Goal: Task Accomplishment & Management: Use online tool/utility

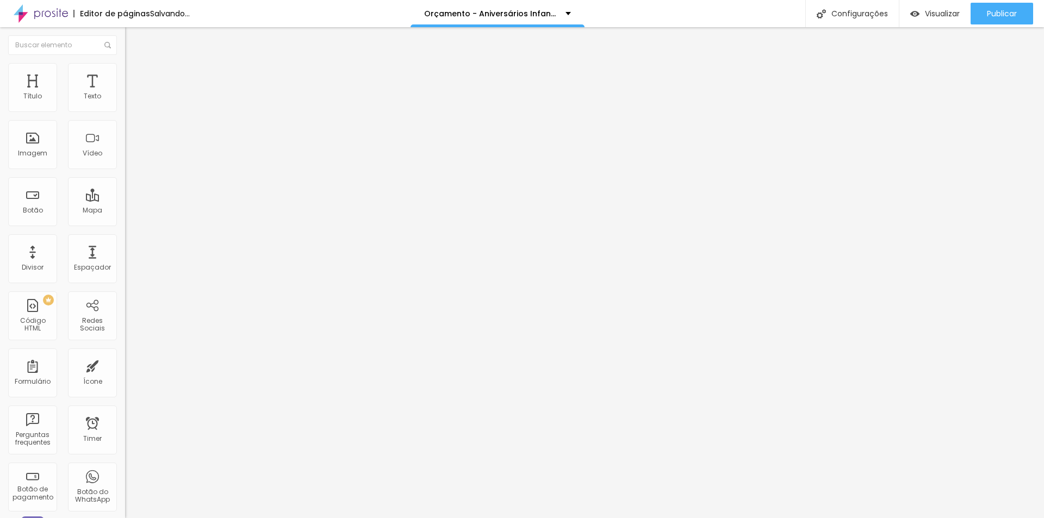
click at [125, 94] on span "Trocar imagem" at bounding box center [154, 88] width 59 height 9
click at [941, 14] on span "Visualizar" at bounding box center [942, 13] width 35 height 9
click at [125, 170] on span "Original" at bounding box center [138, 165] width 26 height 9
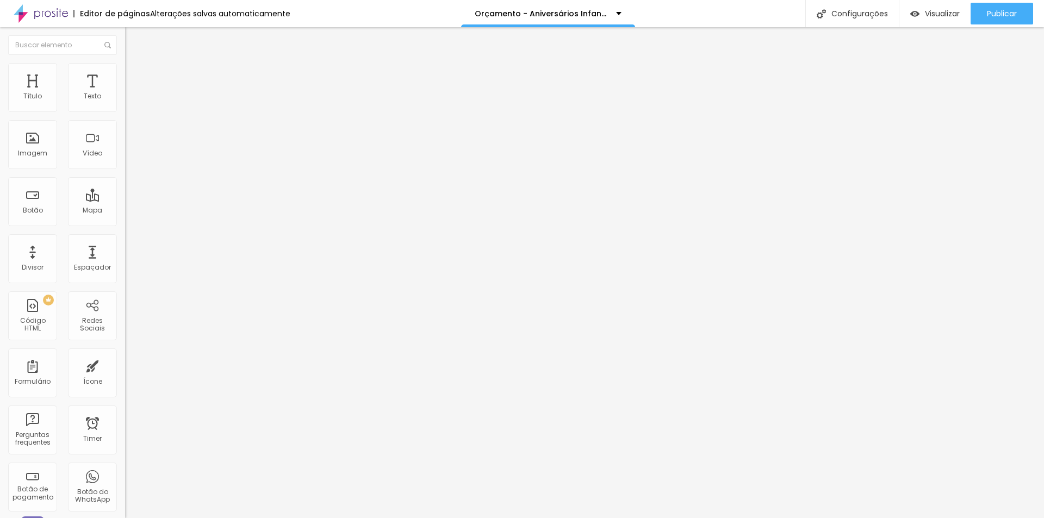
click at [125, 72] on li "Estilo" at bounding box center [187, 68] width 125 height 11
click at [125, 74] on li "Avançado" at bounding box center [187, 79] width 125 height 11
click at [125, 468] on div at bounding box center [187, 468] width 125 height 0
click at [125, 474] on div at bounding box center [187, 474] width 125 height 0
click at [125, 481] on div at bounding box center [187, 481] width 125 height 0
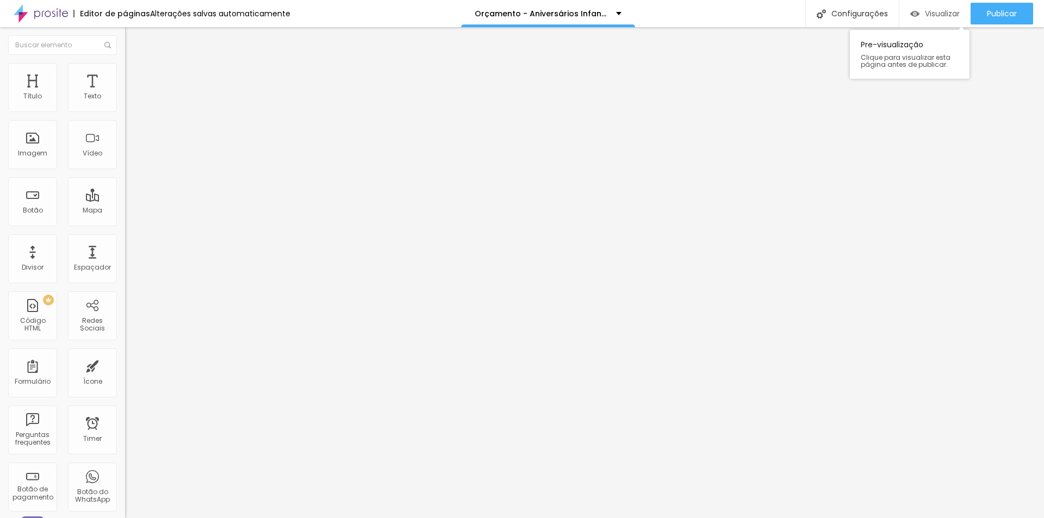
click at [929, 15] on span "Visualizar" at bounding box center [942, 13] width 35 height 9
click at [125, 70] on img at bounding box center [130, 68] width 10 height 10
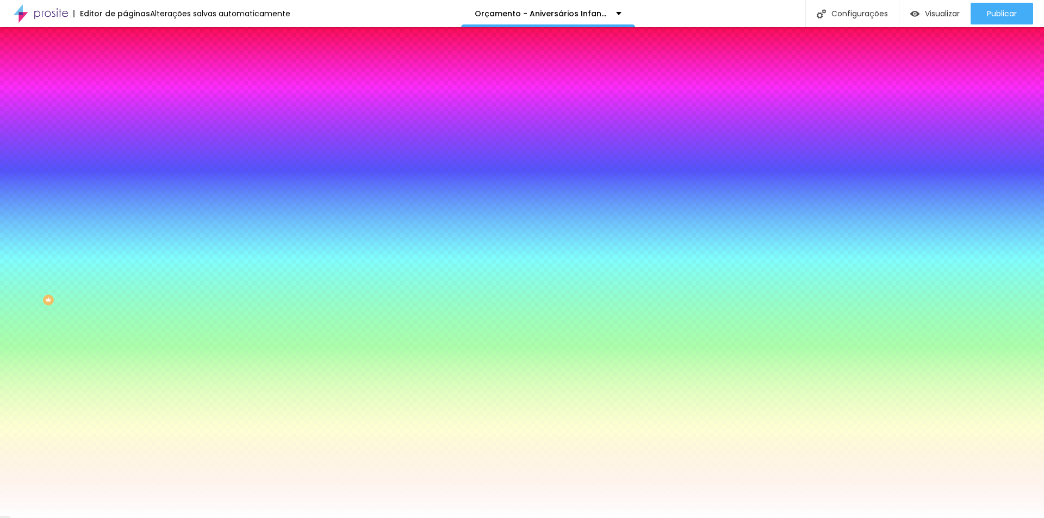
click at [131, 191] on icon "button" at bounding box center [133, 189] width 4 height 4
type input "155"
drag, startPoint x: 147, startPoint y: 392, endPoint x: 169, endPoint y: 392, distance: 22.3
type input "155"
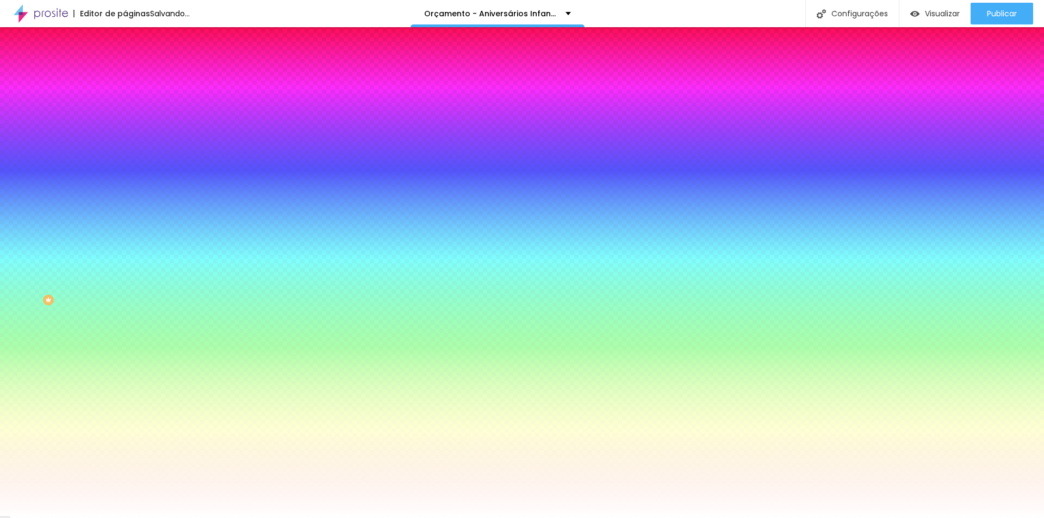
type input "135"
type input "115"
type input "95"
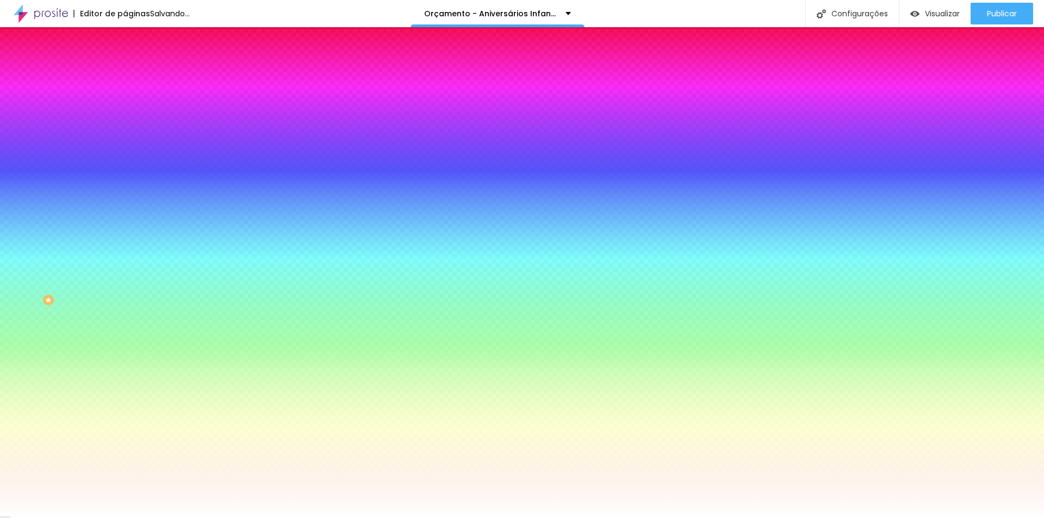
type input "95"
type input "70"
type input "50"
drag, startPoint x: 160, startPoint y: 392, endPoint x: 114, endPoint y: 392, distance: 45.7
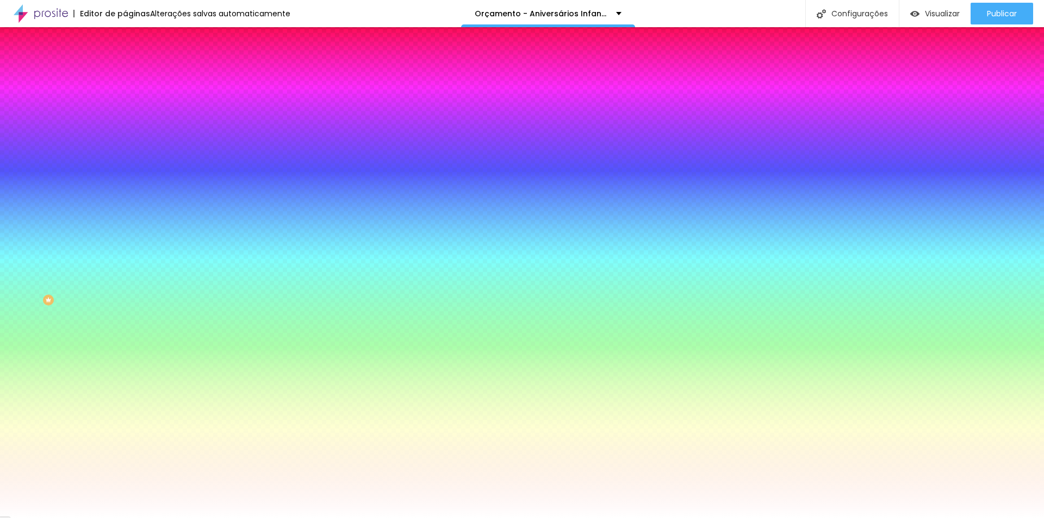
type input "50"
radio input "false"
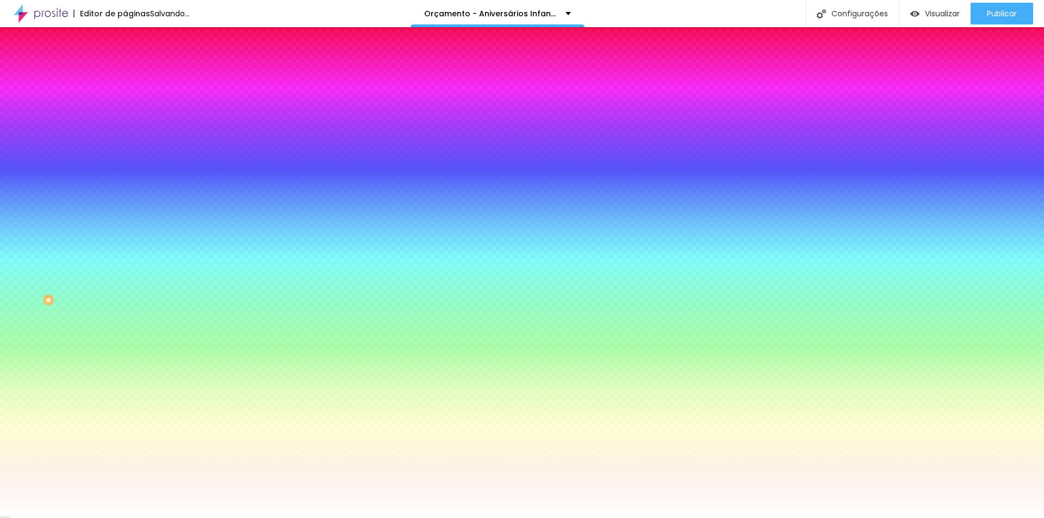
radio input "false"
radio input "true"
click at [225, 518] on div at bounding box center [522, 525] width 1044 height 0
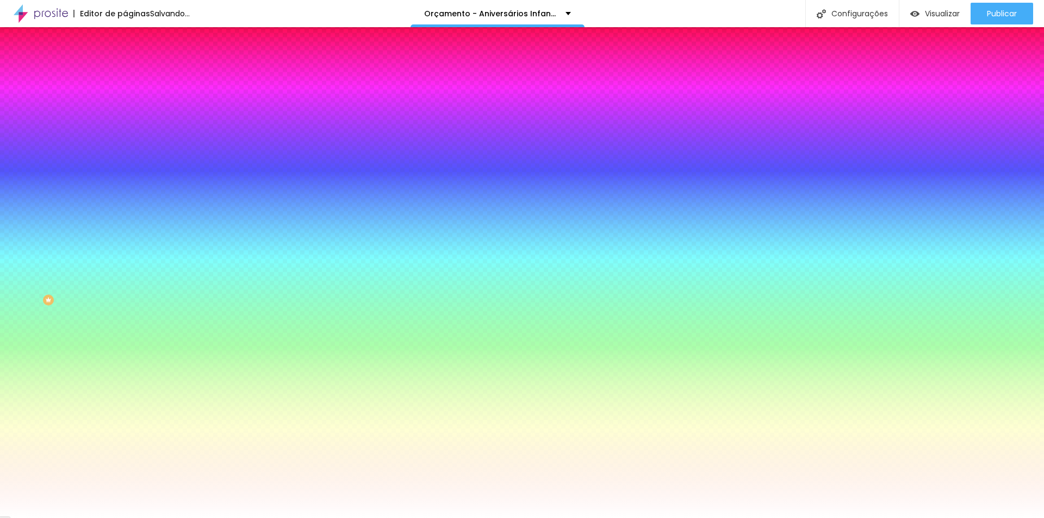
click at [57, 518] on div at bounding box center [522, 518] width 1044 height 0
click at [125, 226] on div "Imagem de fundo Adicionar imagem Efeito da Imagem Nenhum Nenhum Parallax Cor de…" at bounding box center [187, 155] width 125 height 141
click at [135, 77] on span "Avançado" at bounding box center [153, 81] width 36 height 9
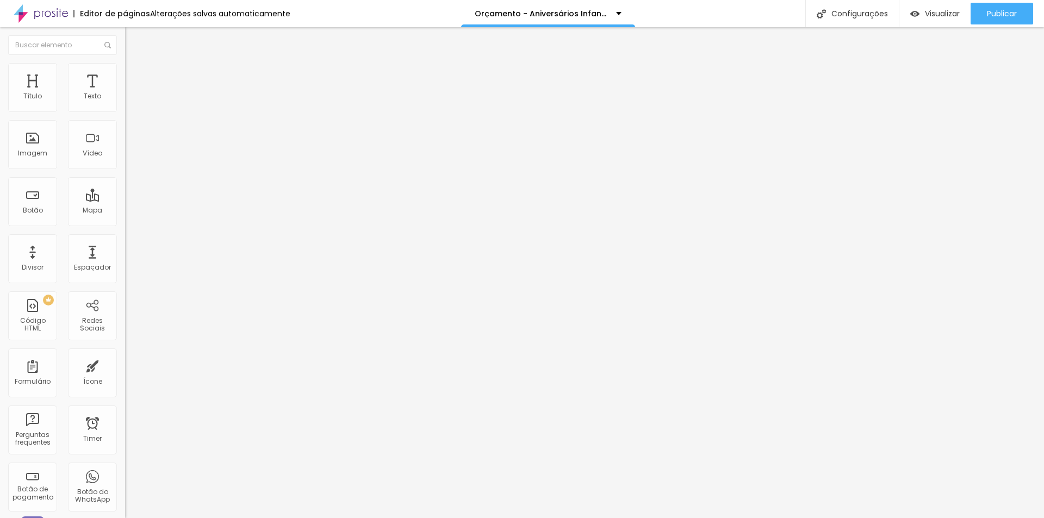
type input "25"
type input "20"
type input "25"
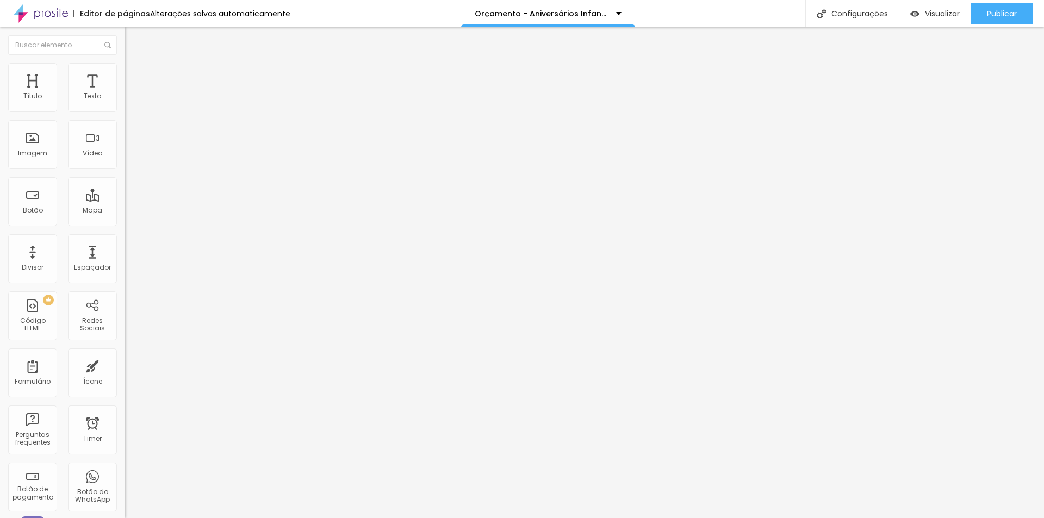
type input "25"
type input "30"
type input "20"
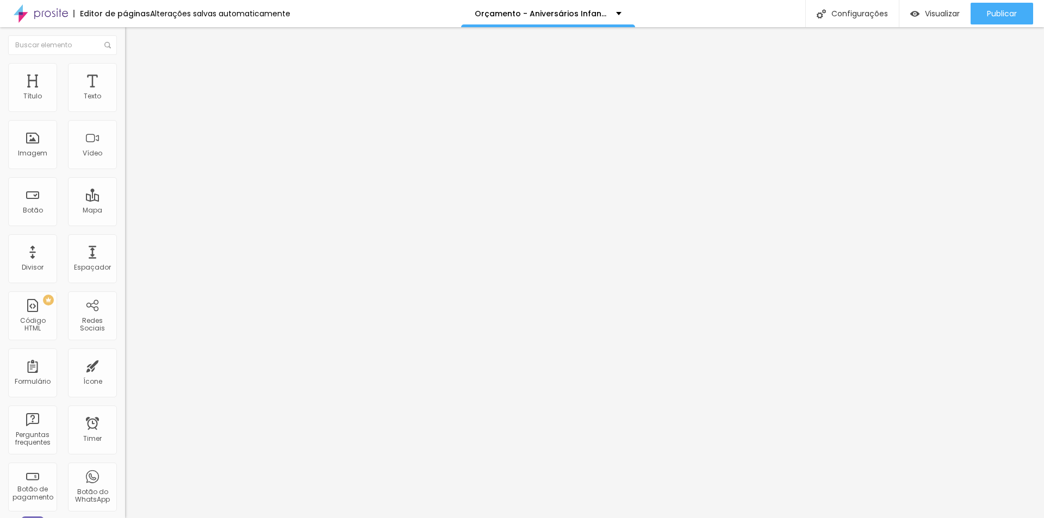
type input "10"
type input "5"
type input "0"
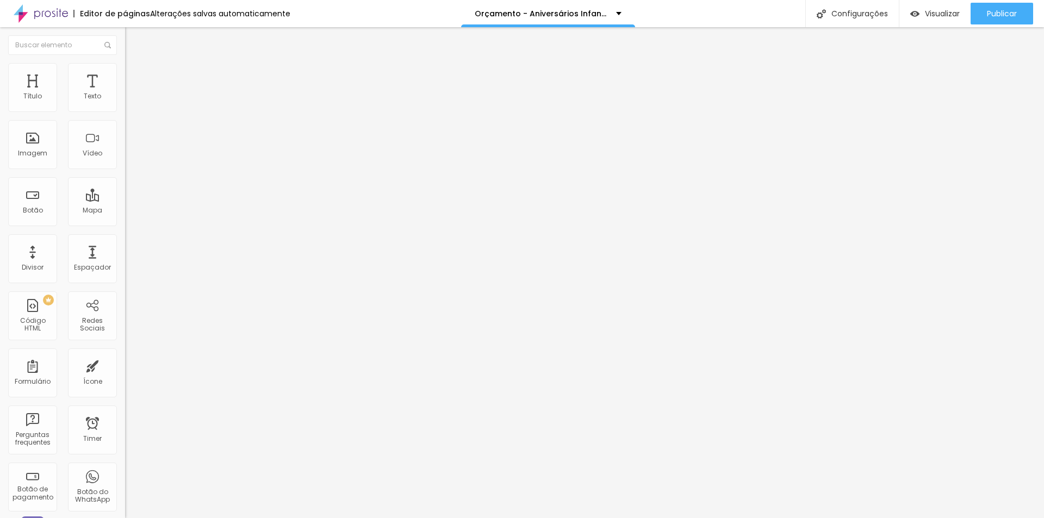
type input "0"
type input "15"
type input "25"
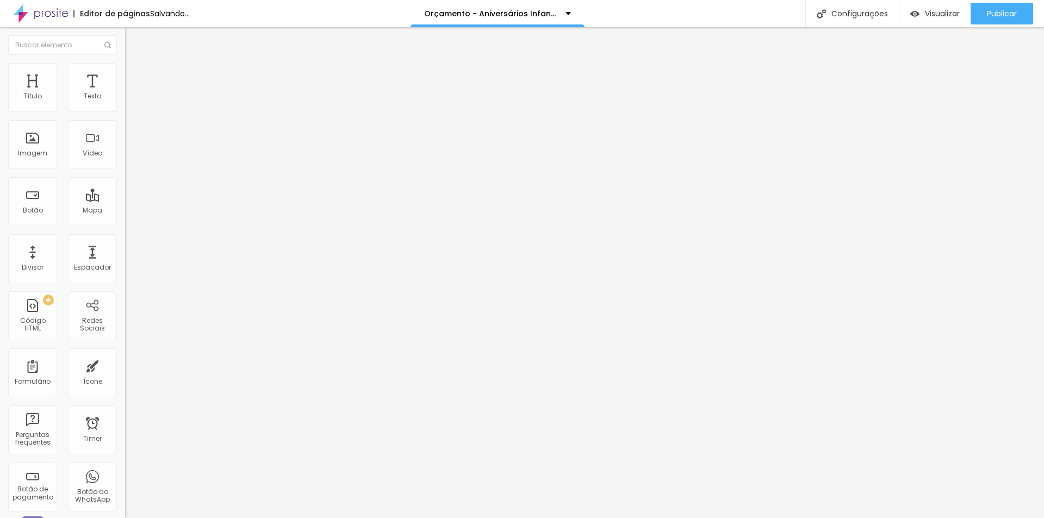
type input "30"
type input "25"
type input "20"
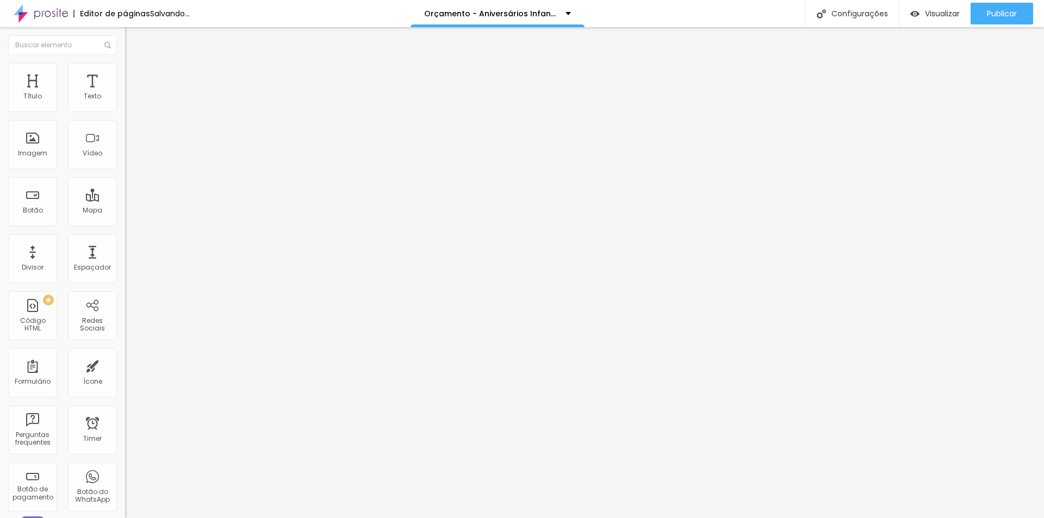
type input "20"
type input "15"
type input "10"
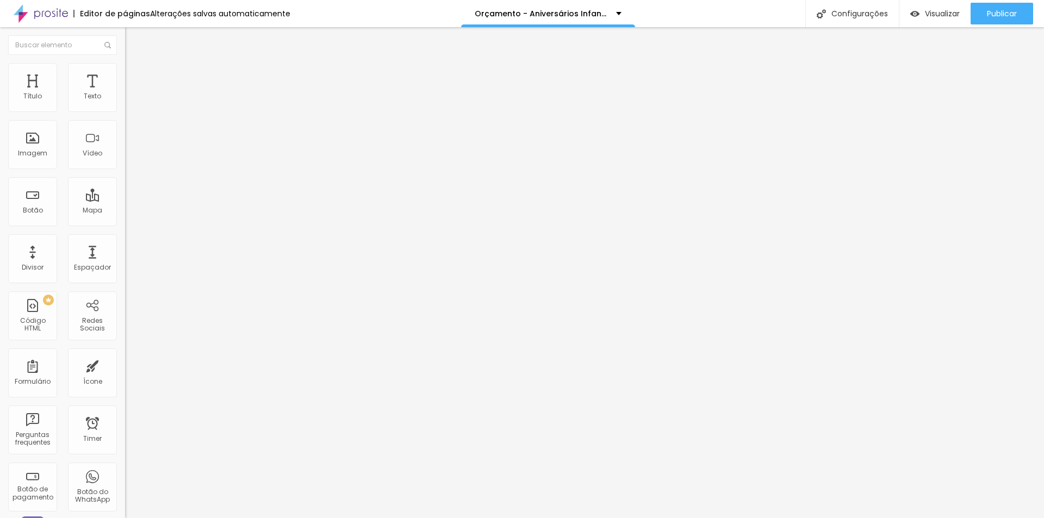
type input "5"
type input "0"
type input "25"
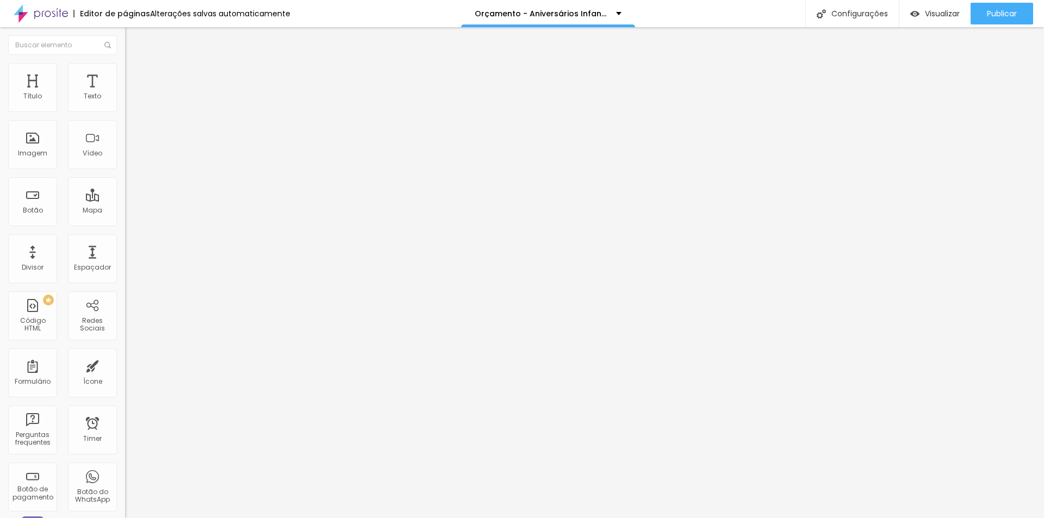
type input "25"
type input "30"
type input "25"
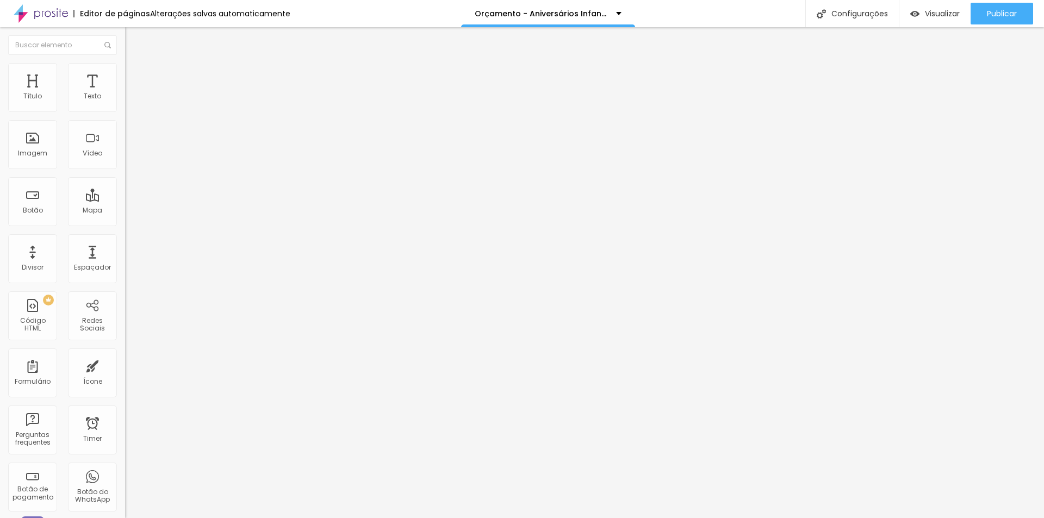
type input "20"
type input "15"
type input "30"
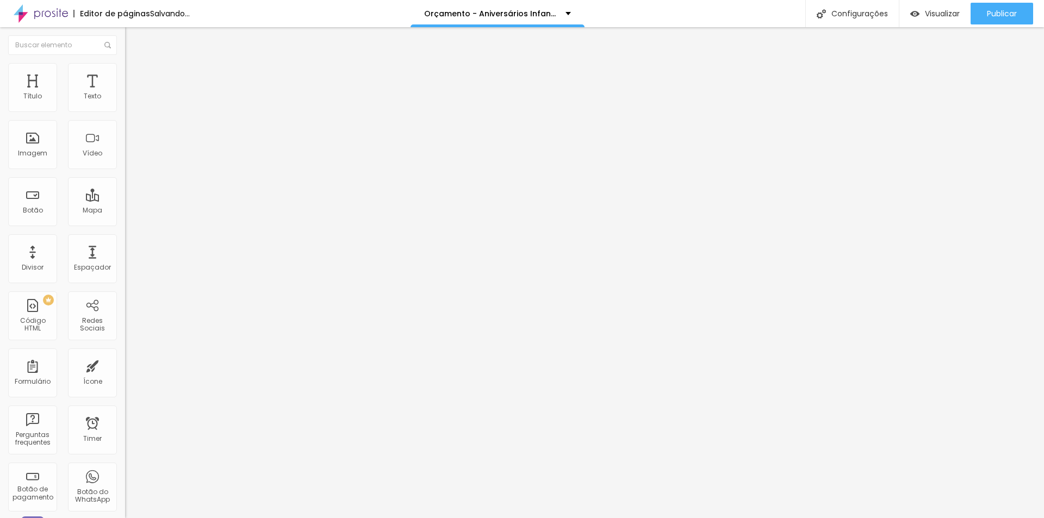
type input "30"
drag, startPoint x: 91, startPoint y: 108, endPoint x: 119, endPoint y: 116, distance: 28.2
click at [125, 211] on input "range" at bounding box center [160, 215] width 70 height 9
type input "187"
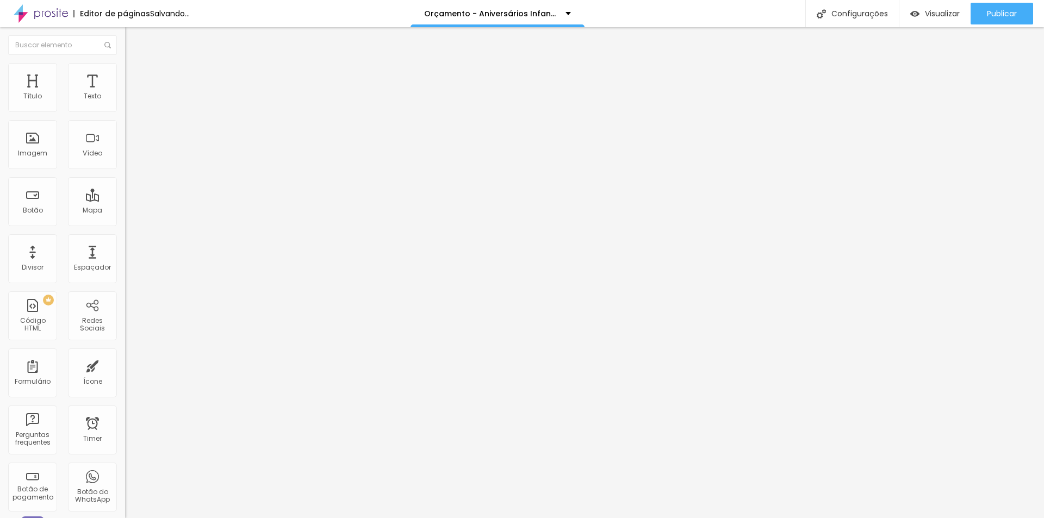
type input "192"
type input "113"
type input "71"
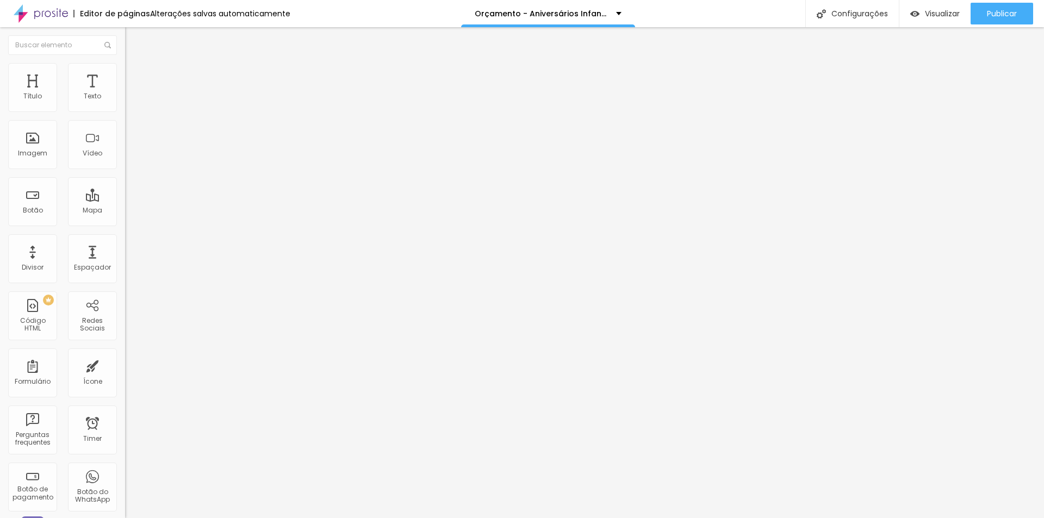
type input "71"
type input "113"
type input "86"
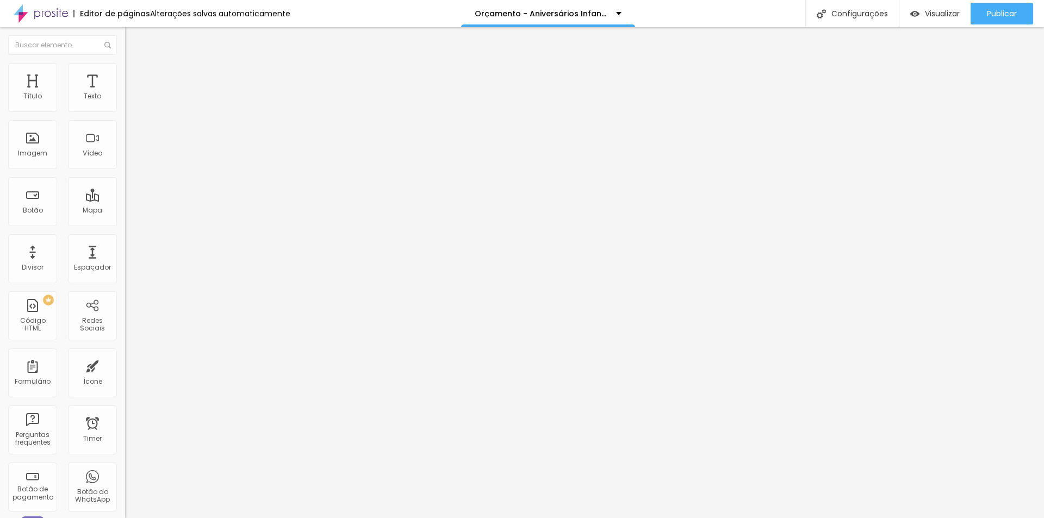
type input "86"
click at [125, 365] on input "range" at bounding box center [160, 369] width 70 height 9
click at [125, 74] on li "Estilo" at bounding box center [187, 68] width 125 height 11
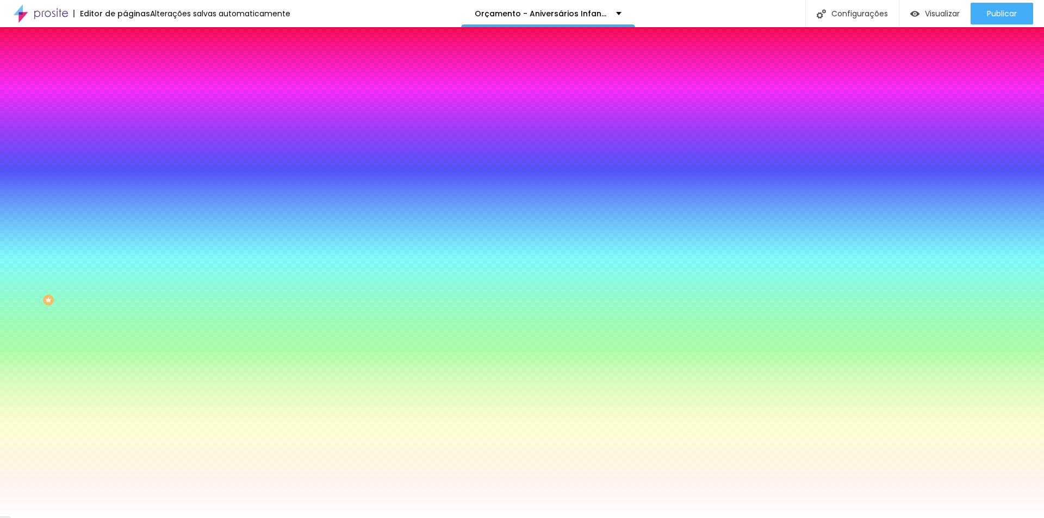
click at [135, 64] on span "Conteúdo" at bounding box center [152, 59] width 34 height 9
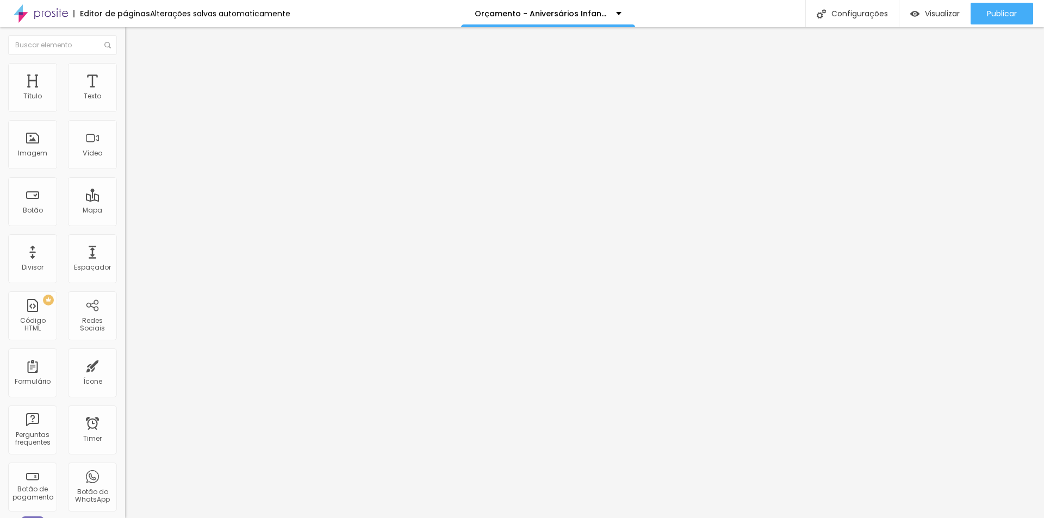
click at [125, 111] on div "Modo Completo Encaixotado Completo" at bounding box center [187, 100] width 125 height 30
click at [125, 99] on span "Completo" at bounding box center [141, 94] width 33 height 9
click at [133, 39] on img "button" at bounding box center [137, 39] width 9 height 9
click at [133, 41] on img "button" at bounding box center [137, 39] width 9 height 9
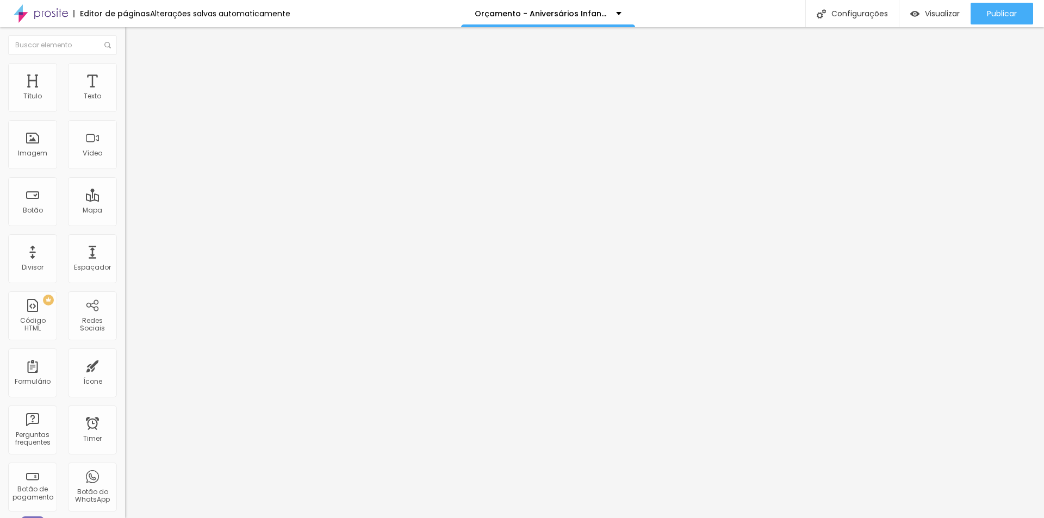
click at [125, 69] on ul "Conteúdo Estilo Avançado" at bounding box center [187, 68] width 125 height 33
click at [125, 72] on li "Estilo" at bounding box center [187, 68] width 125 height 11
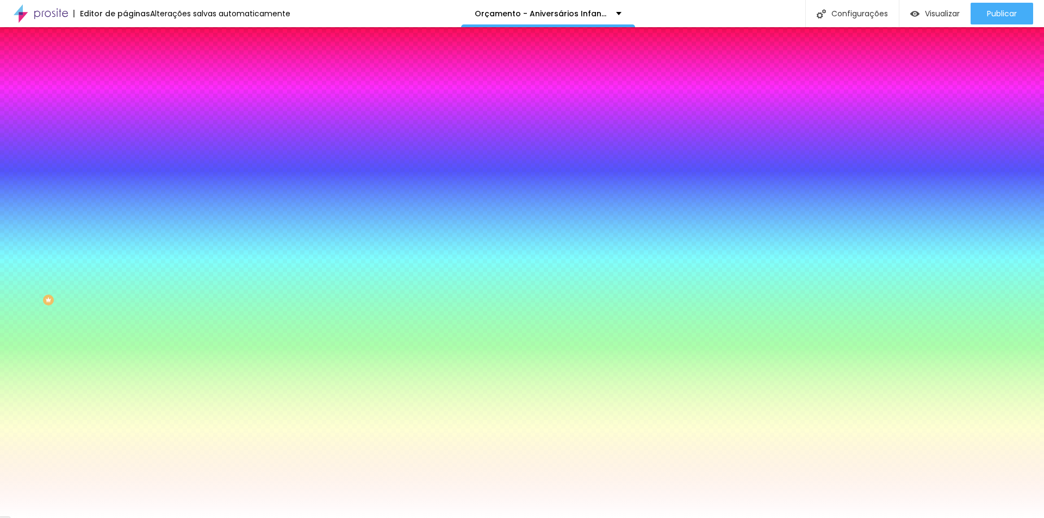
click at [125, 113] on span "Nenhum" at bounding box center [139, 108] width 28 height 9
click at [125, 130] on span "Parallax" at bounding box center [138, 125] width 27 height 9
click at [125, 120] on span "Nenhum" at bounding box center [139, 114] width 28 height 9
click at [125, 113] on span "Nenhum" at bounding box center [139, 108] width 28 height 9
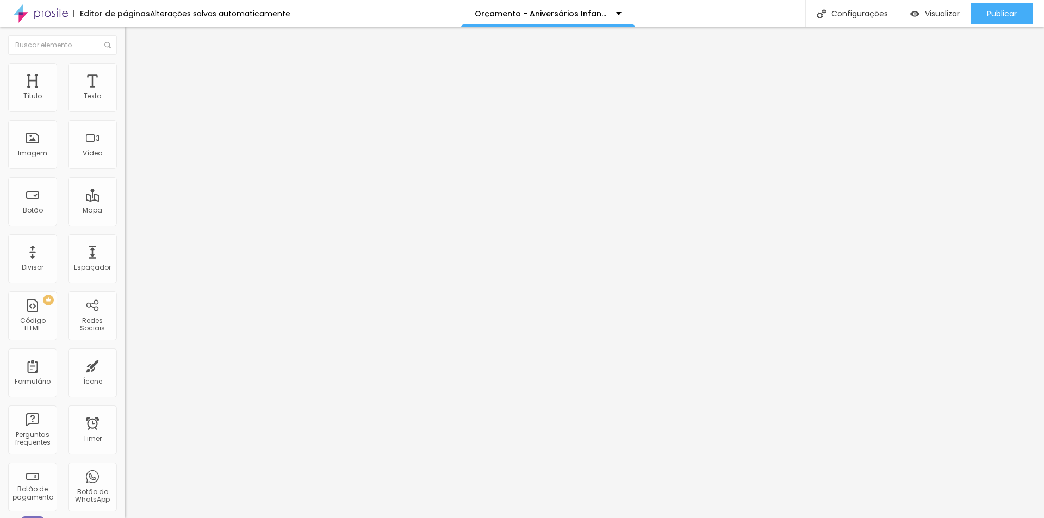
click at [135, 75] on span "Estilo" at bounding box center [143, 70] width 17 height 9
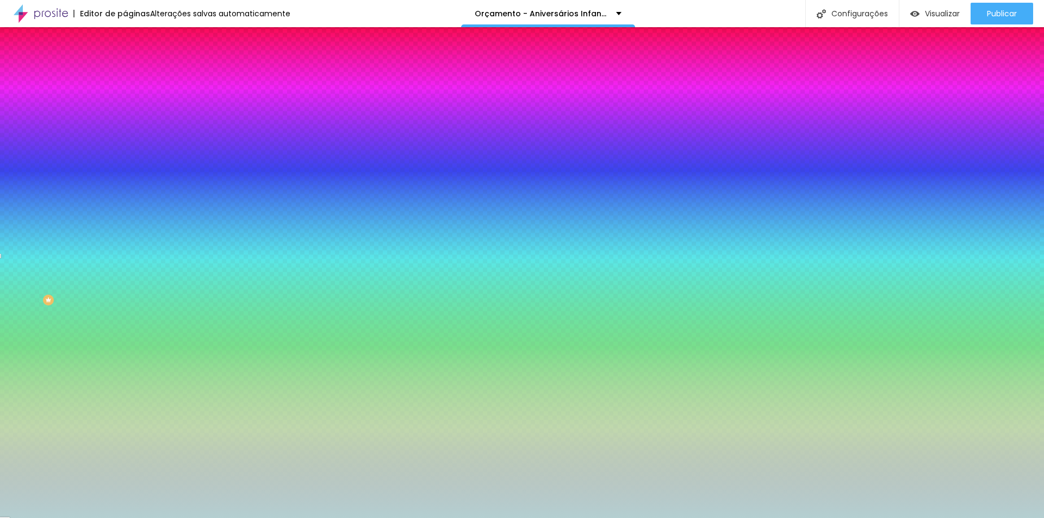
click at [125, 63] on li "Conteúdo" at bounding box center [187, 57] width 125 height 11
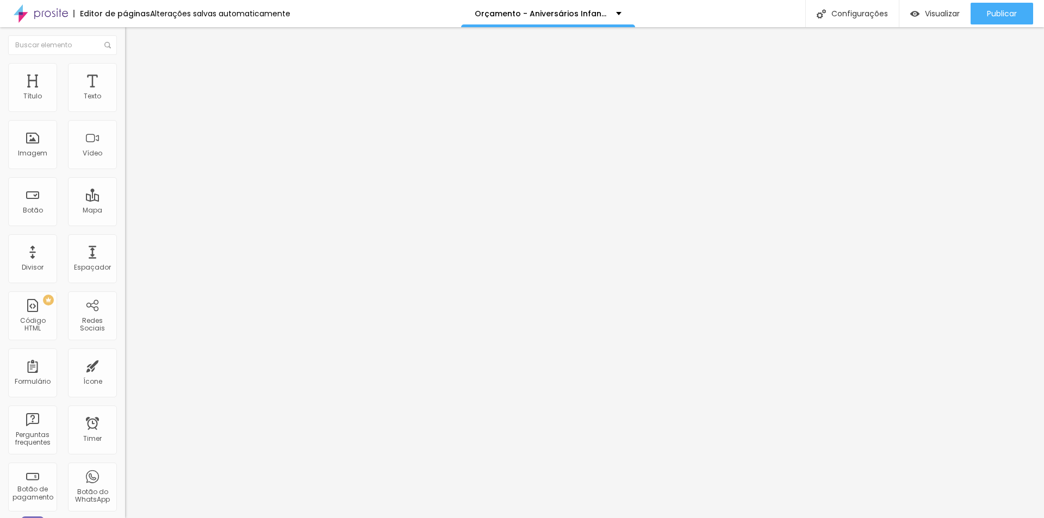
click at [135, 75] on span "Estilo" at bounding box center [143, 70] width 17 height 9
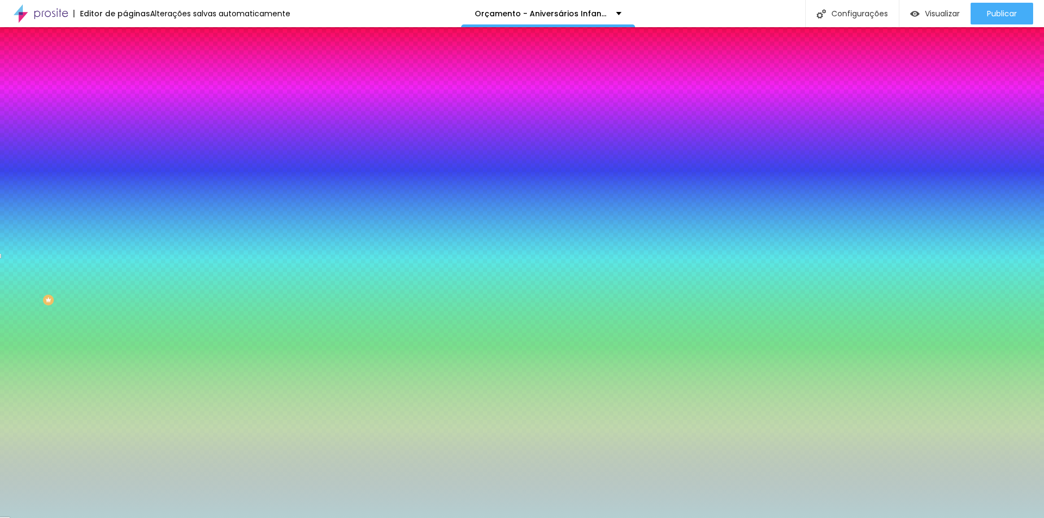
click at [135, 77] on span "Avançado" at bounding box center [153, 81] width 36 height 9
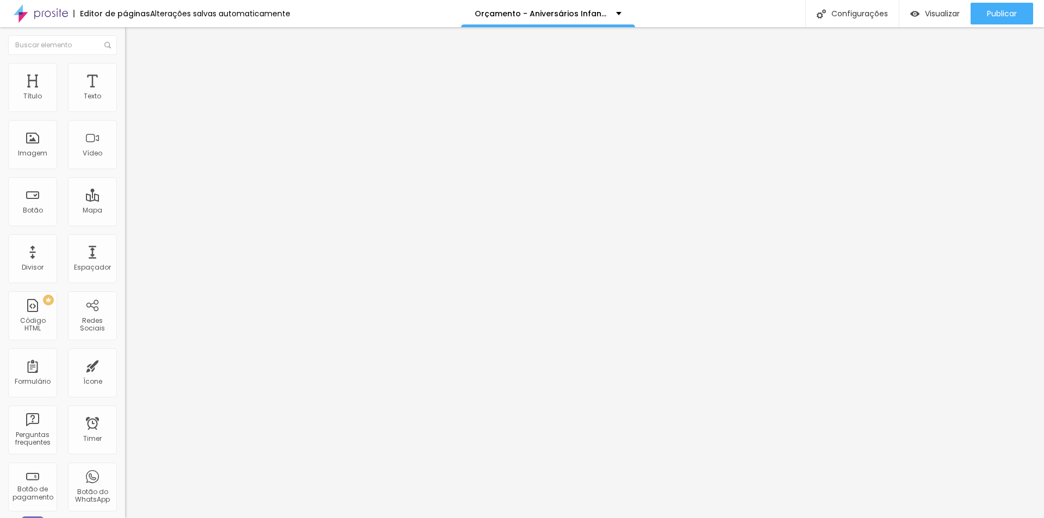
type input "40"
type input "35"
type input "45"
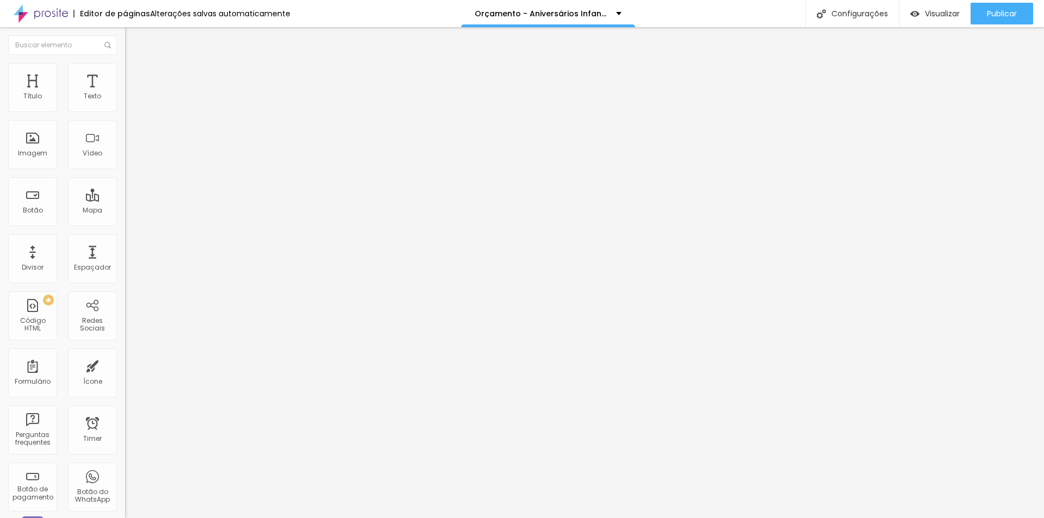
type input "45"
type input "50"
click at [125, 211] on input "range" at bounding box center [160, 215] width 70 height 9
click at [125, 72] on li "Estilo" at bounding box center [187, 68] width 125 height 11
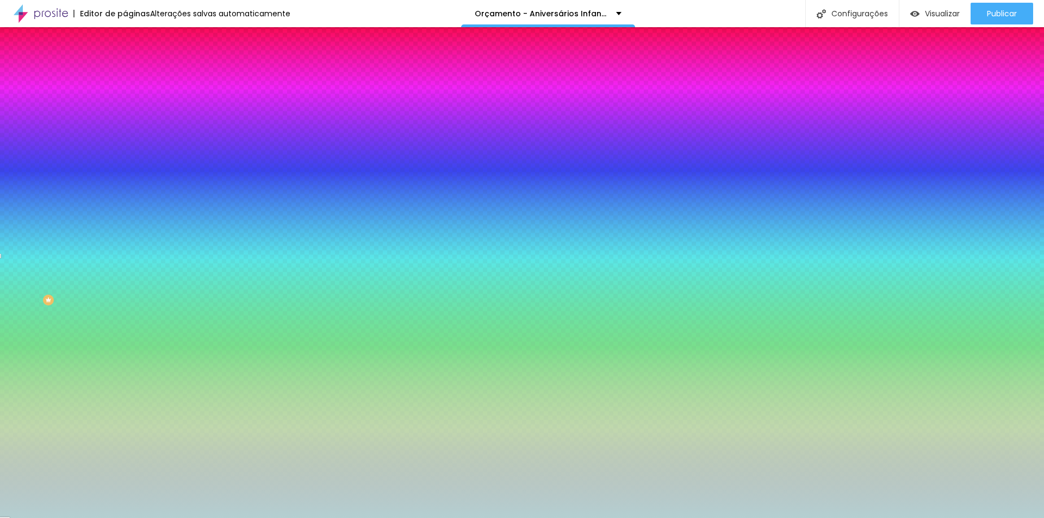
click at [125, 170] on button "button" at bounding box center [132, 175] width 15 height 11
click at [61, 518] on div at bounding box center [522, 518] width 1044 height 0
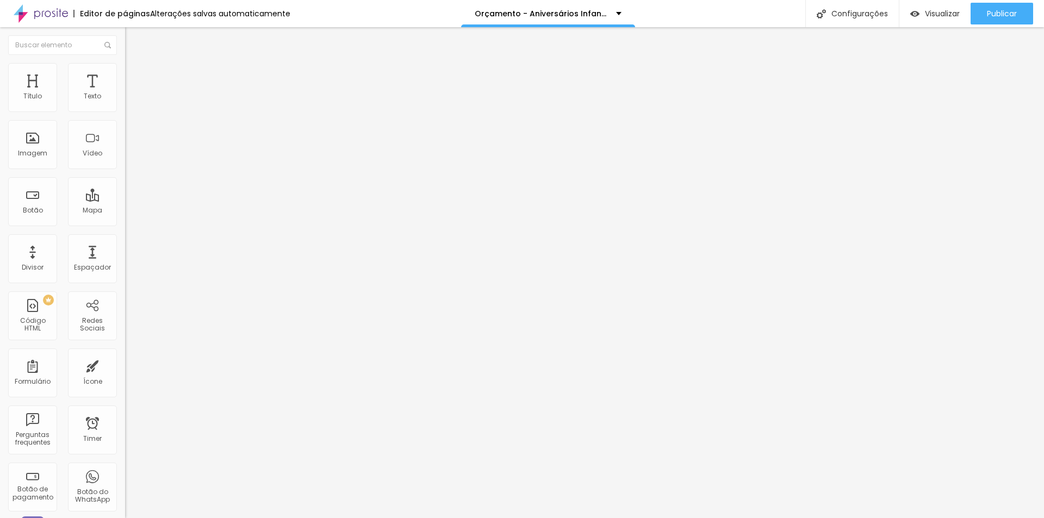
click at [125, 99] on span "Completo" at bounding box center [141, 94] width 33 height 9
click at [125, 109] on div "Encaixotado Completo" at bounding box center [187, 106] width 125 height 17
click at [125, 63] on li "Estilo" at bounding box center [187, 68] width 125 height 11
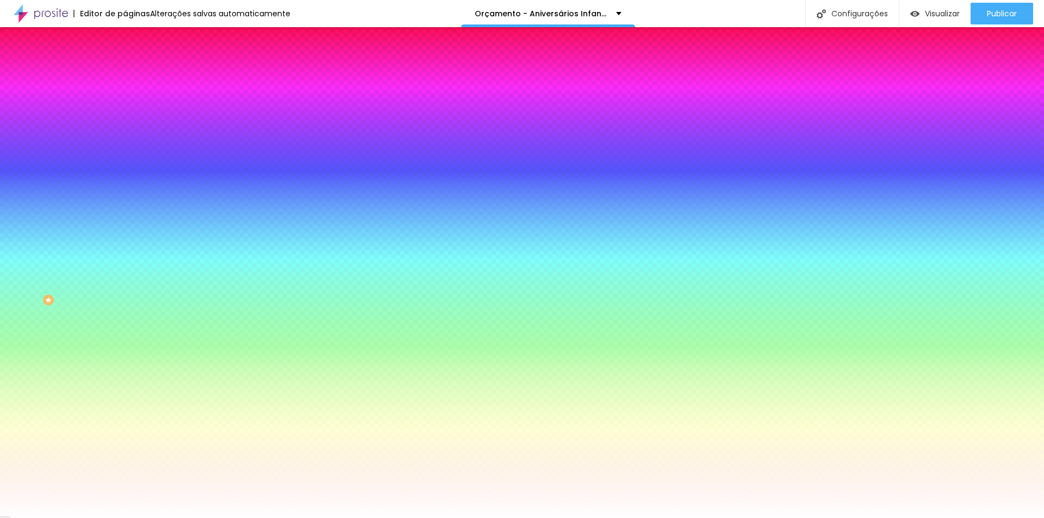
click at [125, 67] on ul "Conteúdo Estilo Avançado" at bounding box center [187, 68] width 125 height 33
click at [135, 64] on span "Conteúdo" at bounding box center [152, 59] width 34 height 9
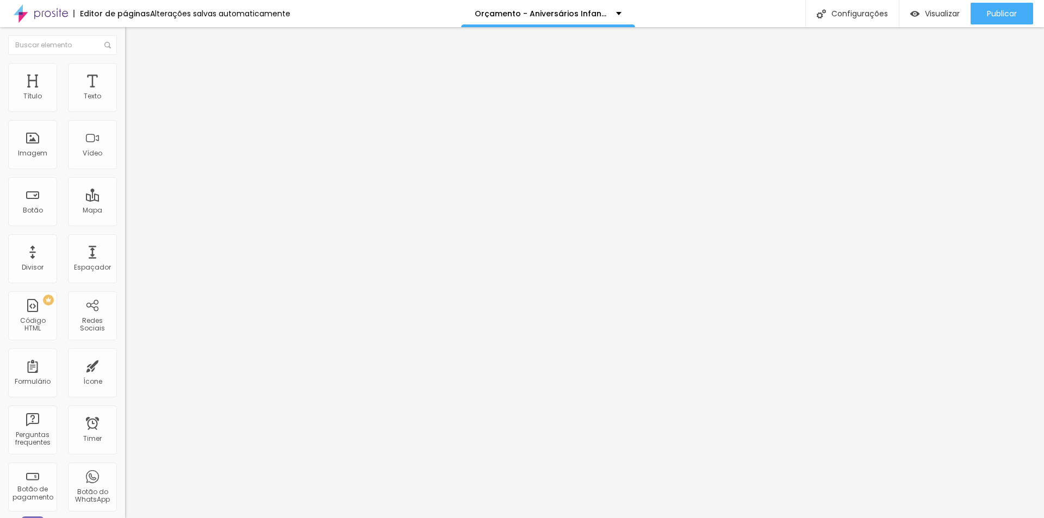
click at [125, 99] on span "Completo" at bounding box center [141, 94] width 33 height 9
click at [125, 106] on span "Encaixotado" at bounding box center [146, 100] width 42 height 9
click at [935, 15] on span "Visualizar" at bounding box center [942, 13] width 35 height 9
click at [125, 72] on li "Estilo" at bounding box center [187, 68] width 125 height 11
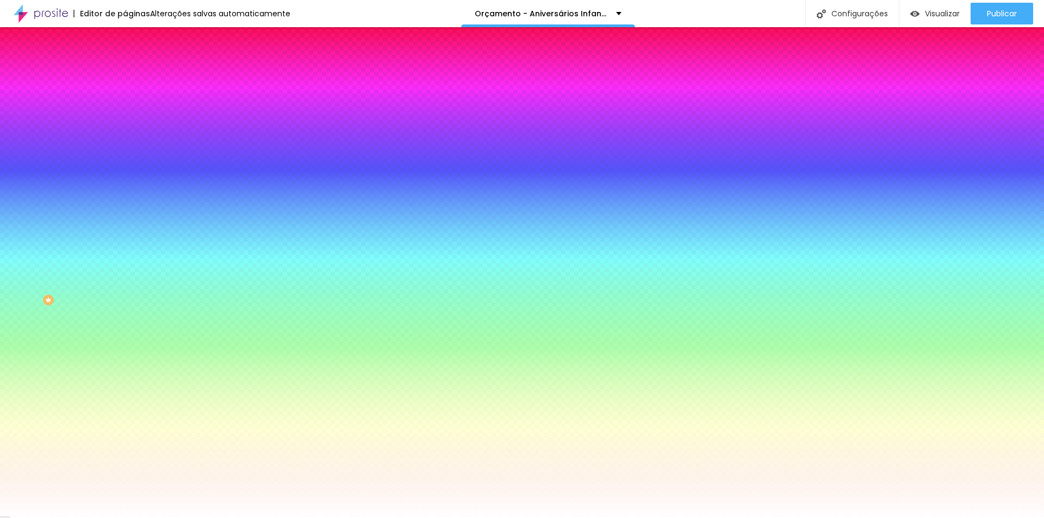
click at [135, 77] on span "Avançado" at bounding box center [153, 81] width 36 height 9
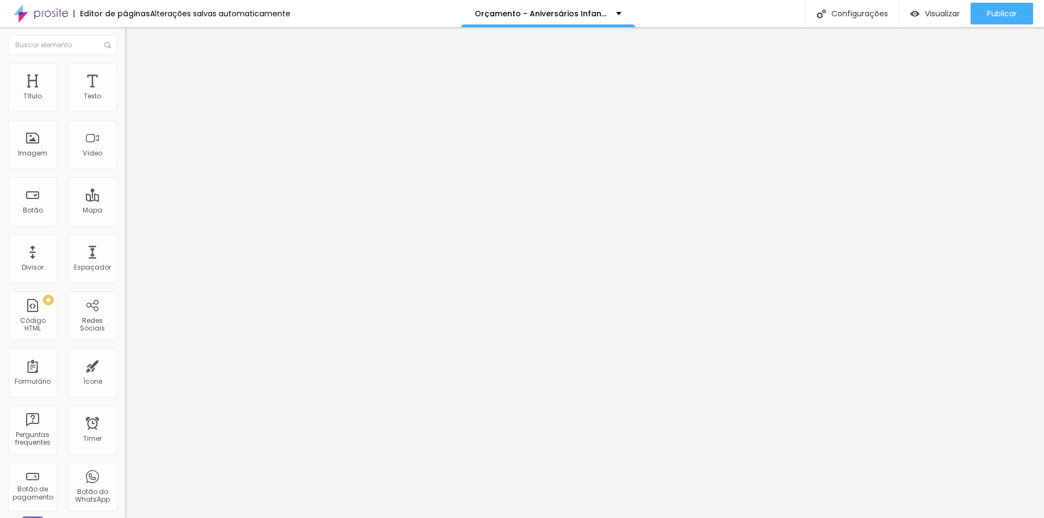
click at [135, 73] on span "Estilo" at bounding box center [143, 70] width 17 height 9
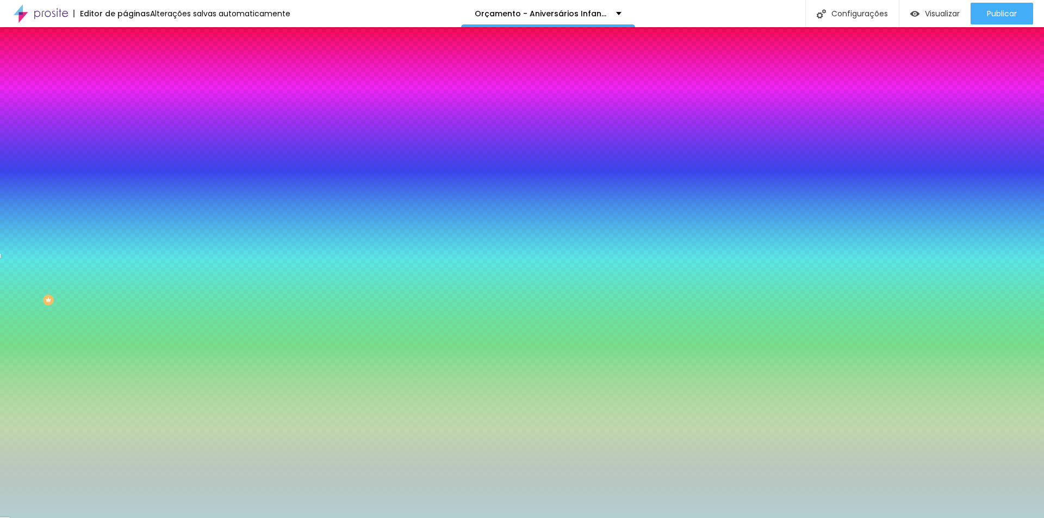
click at [135, 77] on span "Avançado" at bounding box center [153, 81] width 36 height 9
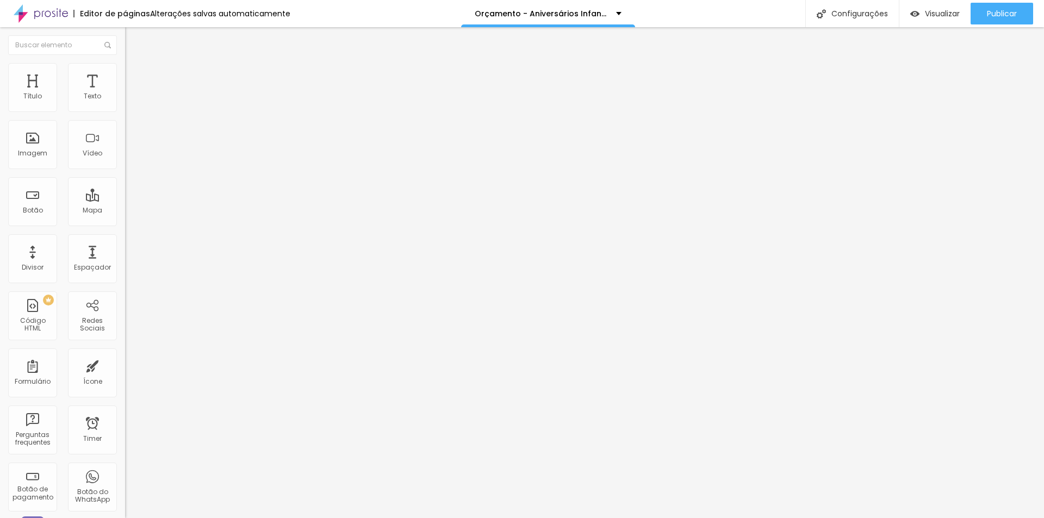
type input "40"
type input "35"
type input "40"
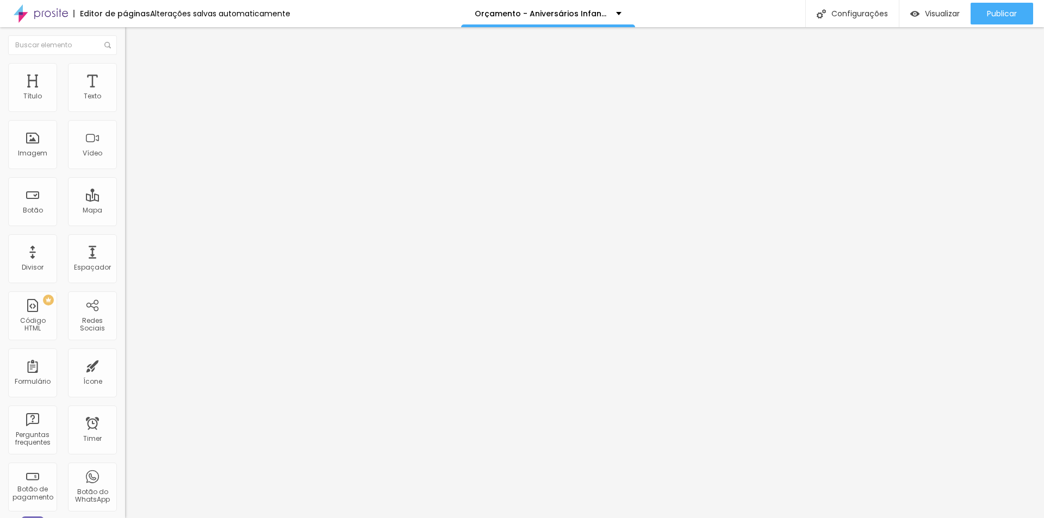
type input "40"
type input "45"
type input "50"
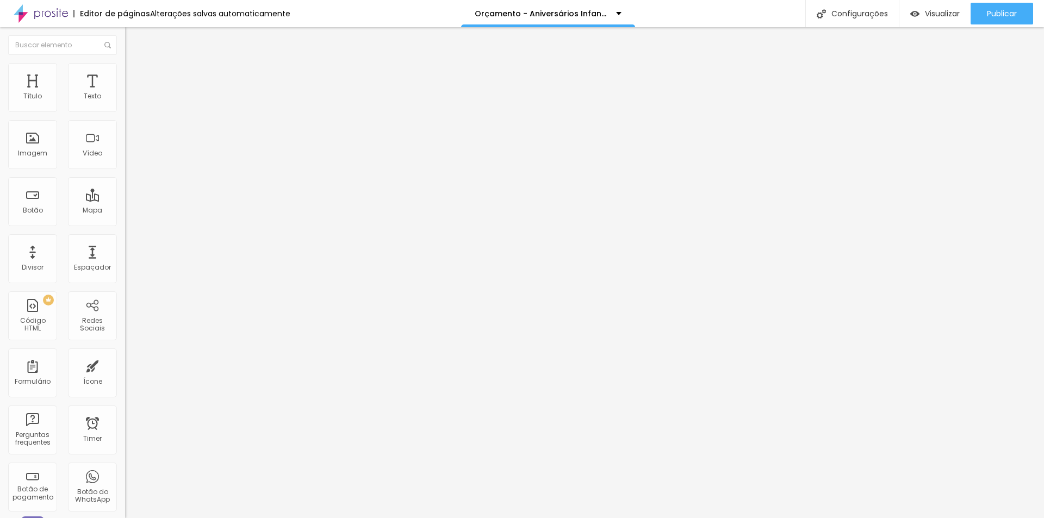
click at [125, 211] on input "range" at bounding box center [160, 215] width 70 height 9
click at [125, 70] on img at bounding box center [130, 68] width 10 height 10
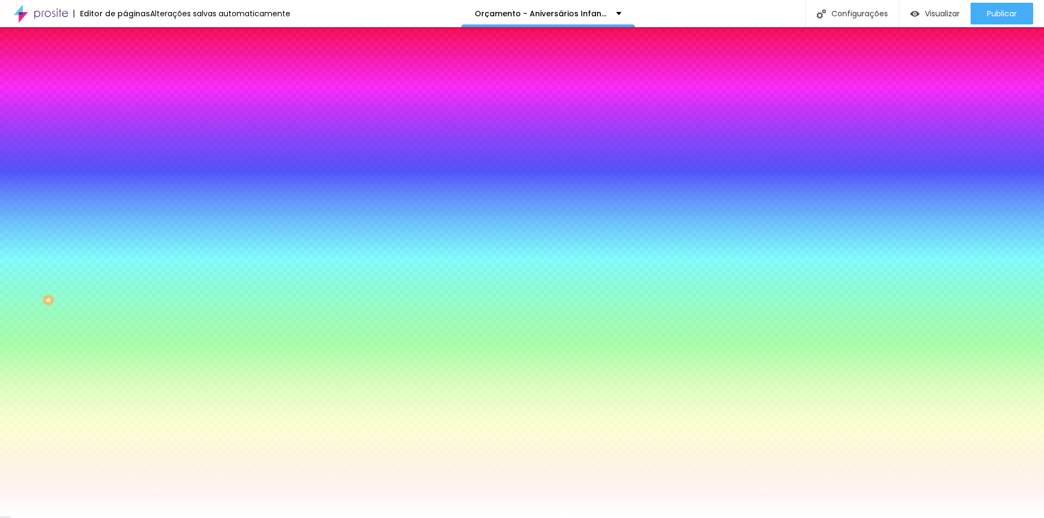
click at [135, 77] on span "Avançado" at bounding box center [153, 81] width 36 height 9
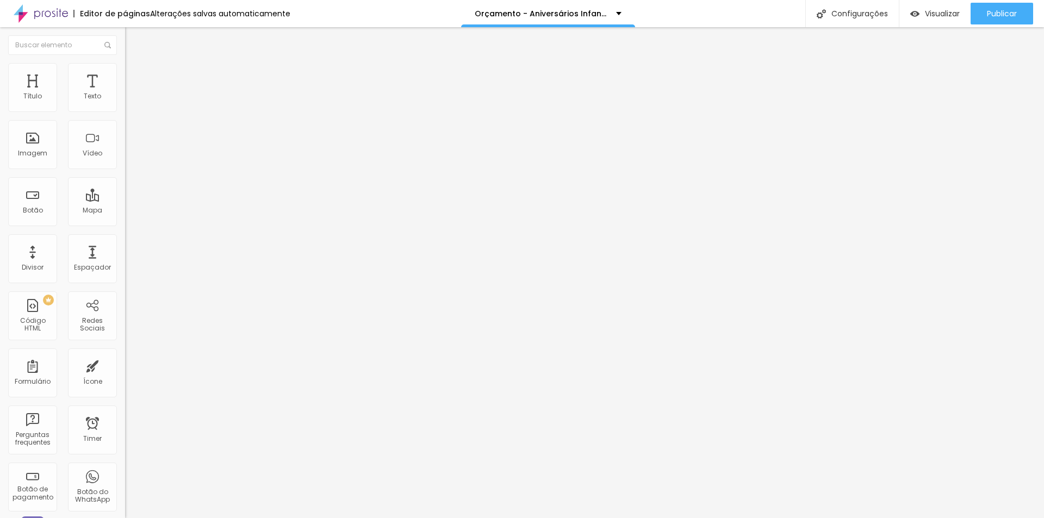
click at [125, 74] on li "Estilo" at bounding box center [187, 68] width 125 height 11
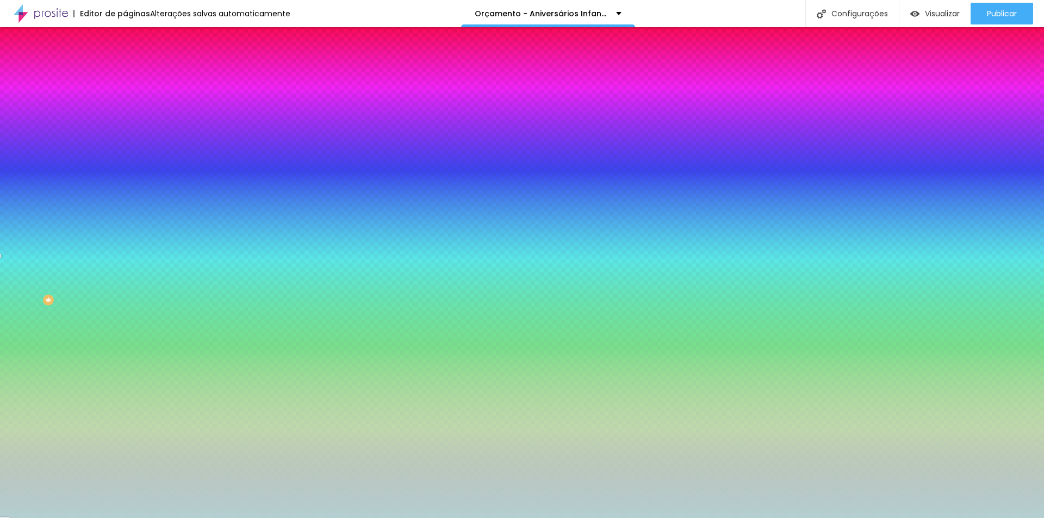
click at [129, 172] on icon "button" at bounding box center [132, 175] width 7 height 7
type input "13"
type input "14"
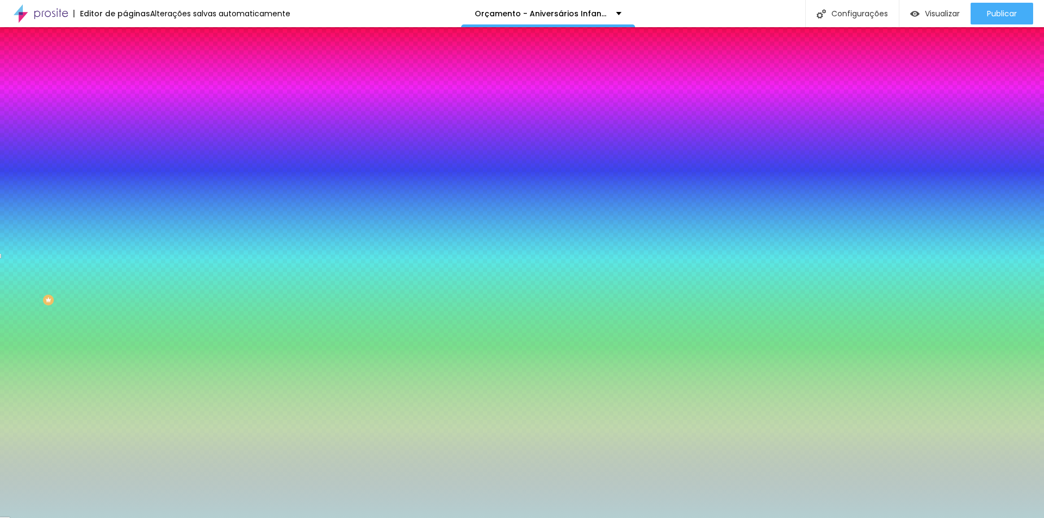
type input "15"
type input "16"
type input "25"
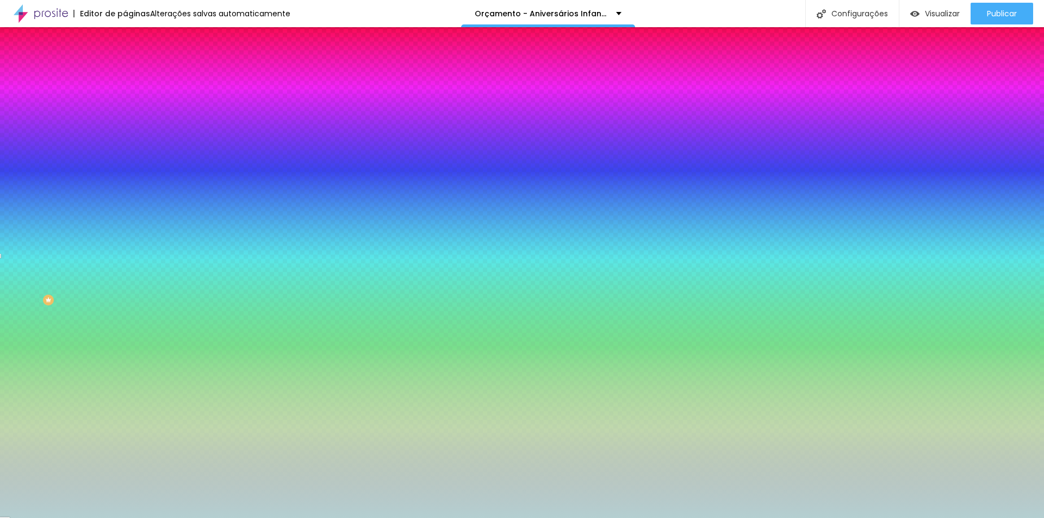
type input "25"
type input "33"
type input "34"
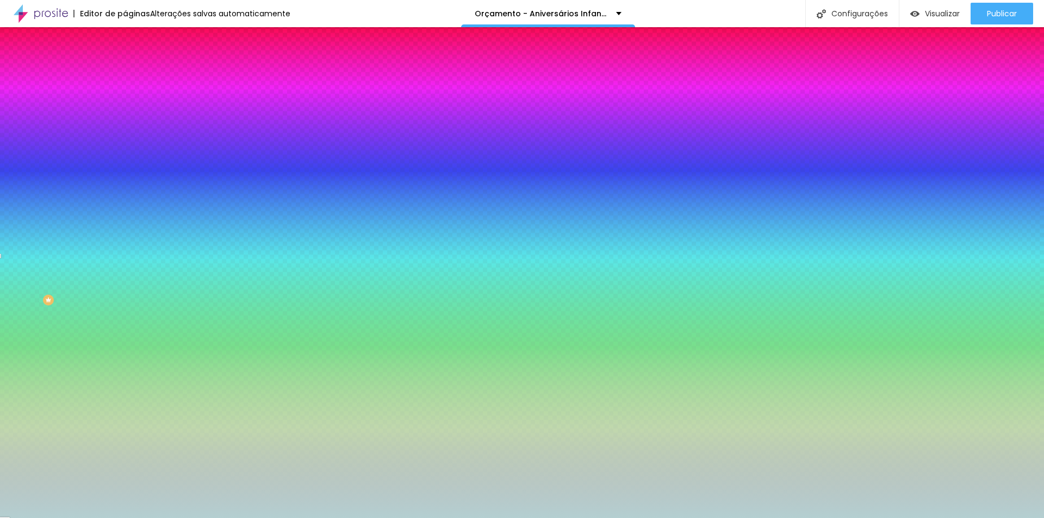
type input "36"
type input "37"
type input "38"
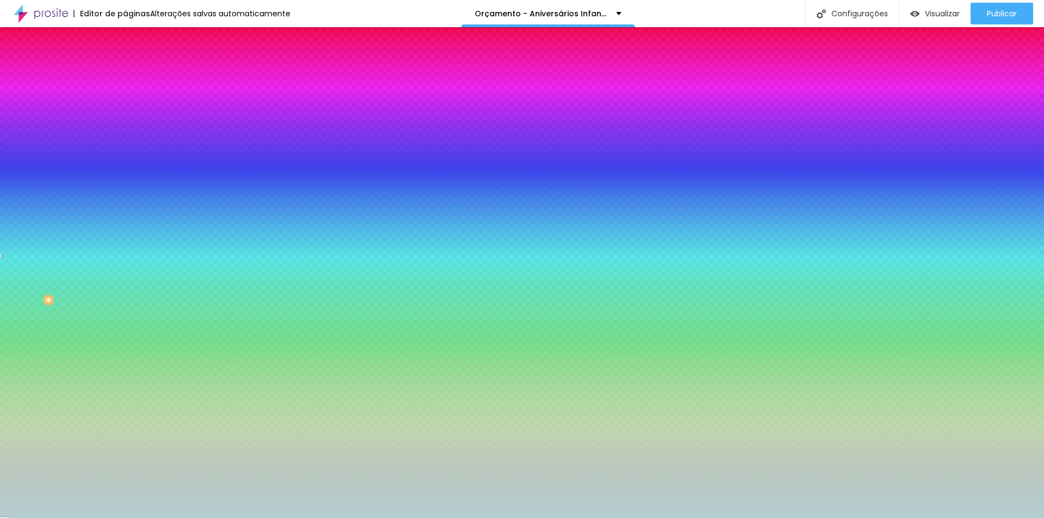
type input "38"
type input "40"
type input "41"
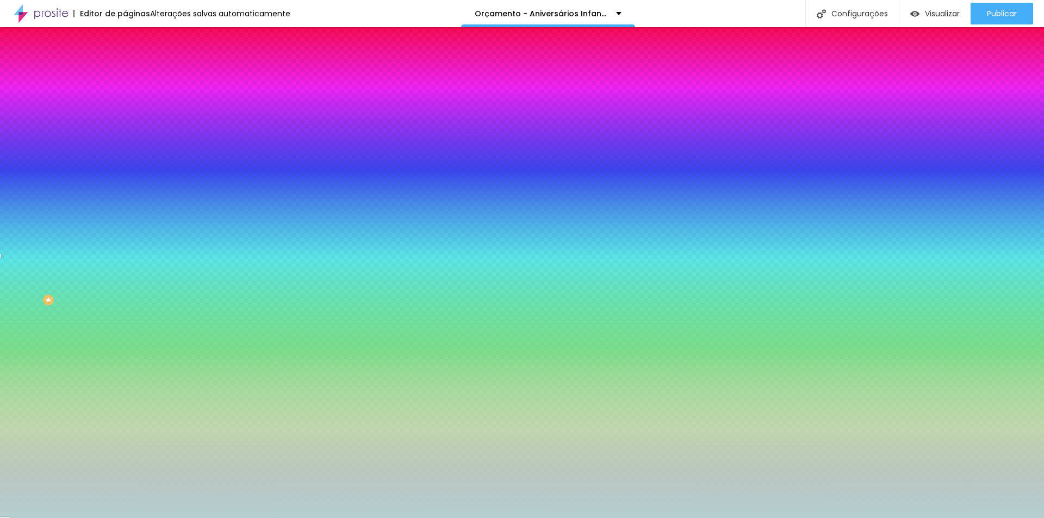
type input "45"
type input "46"
type input "47"
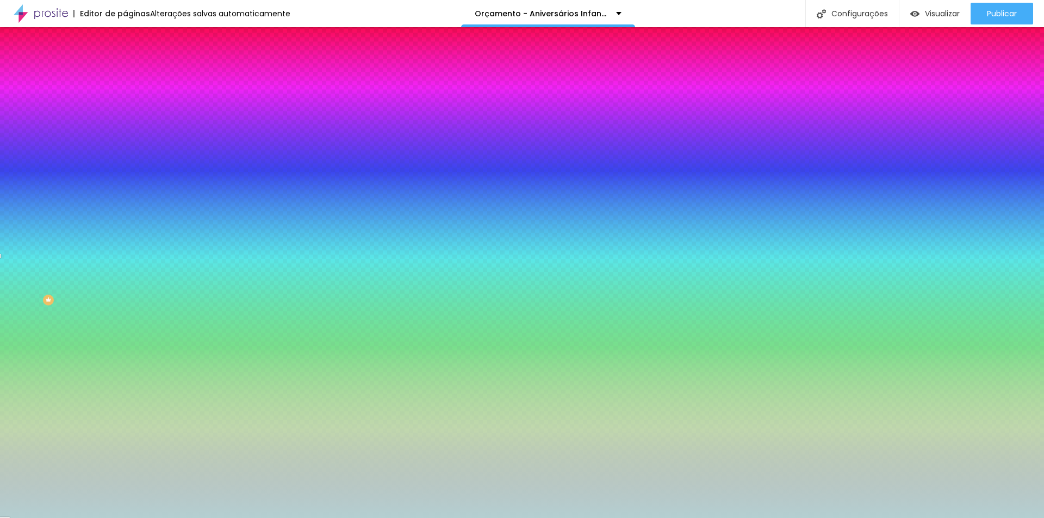
type input "47"
type input "50"
drag, startPoint x: 139, startPoint y: 201, endPoint x: 249, endPoint y: 203, distance: 109.4
type input "50"
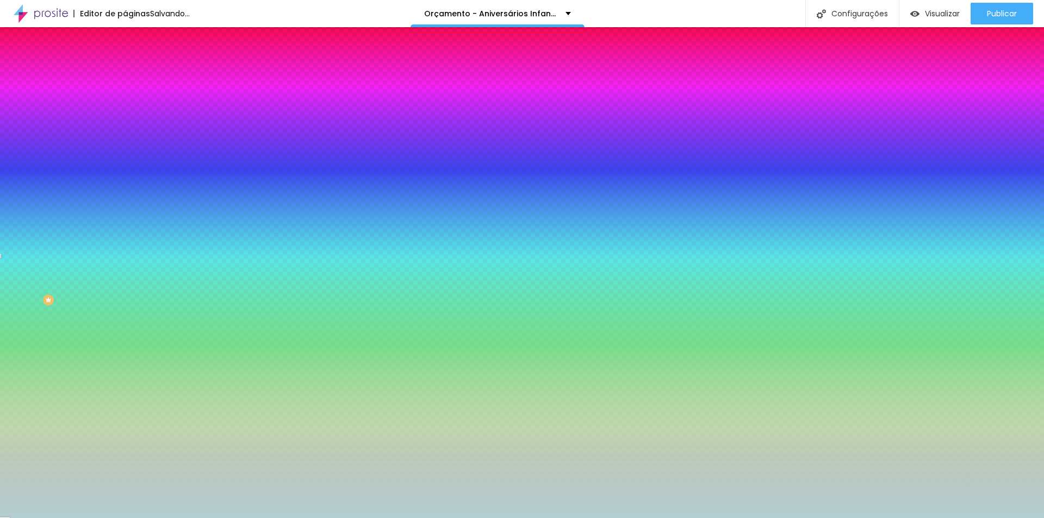
click at [526, 518] on div at bounding box center [522, 518] width 1044 height 0
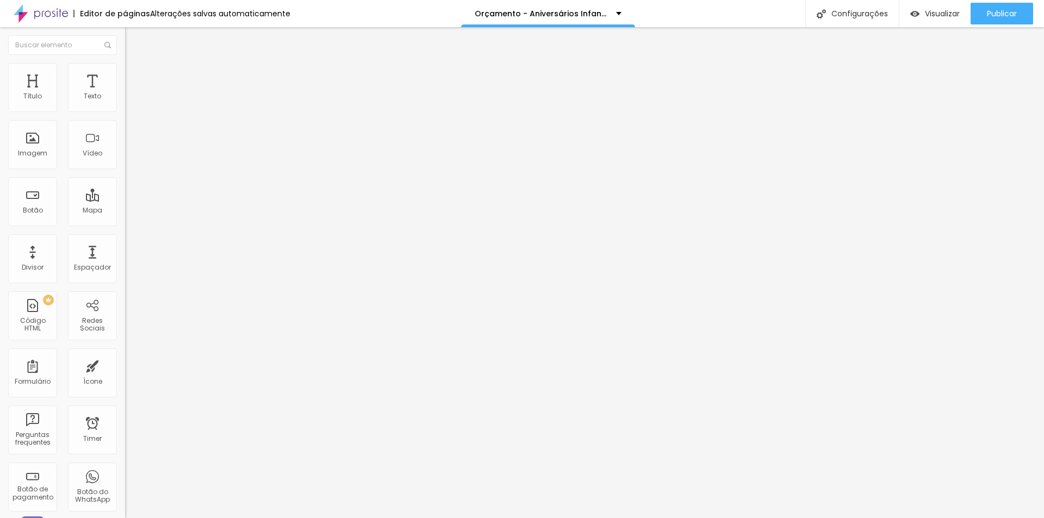
click at [125, 67] on img at bounding box center [130, 68] width 10 height 10
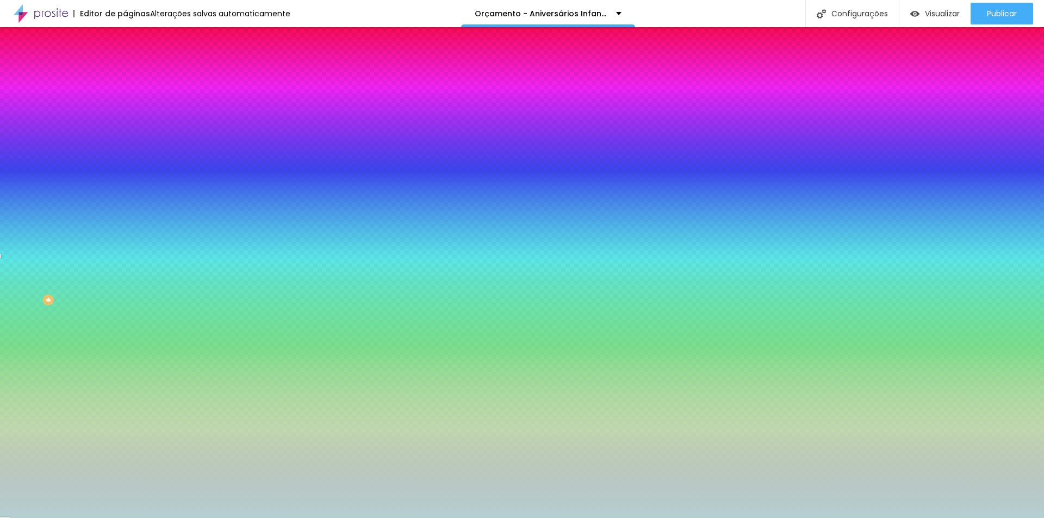
click at [125, 170] on button "button" at bounding box center [132, 175] width 15 height 11
type input "9"
type input "39"
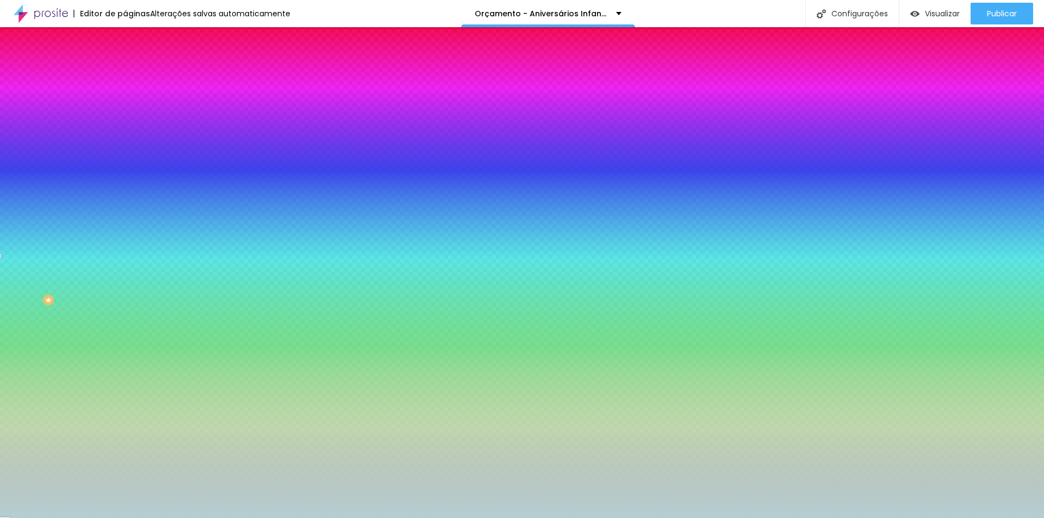
type input "50"
drag, startPoint x: 137, startPoint y: 202, endPoint x: 253, endPoint y: 208, distance: 116.5
type input "50"
click at [602, 518] on div at bounding box center [522, 518] width 1044 height 0
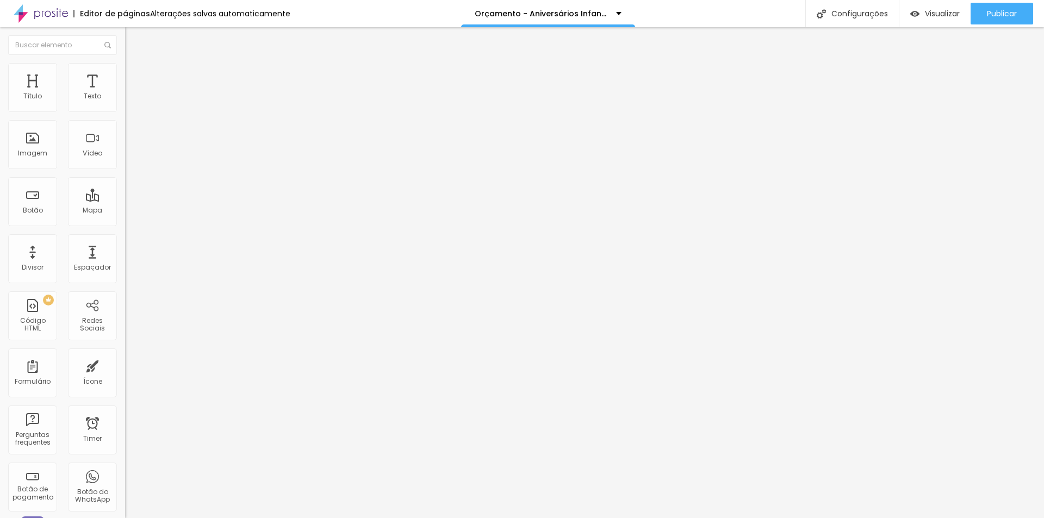
click at [125, 72] on li "Estilo" at bounding box center [187, 68] width 125 height 11
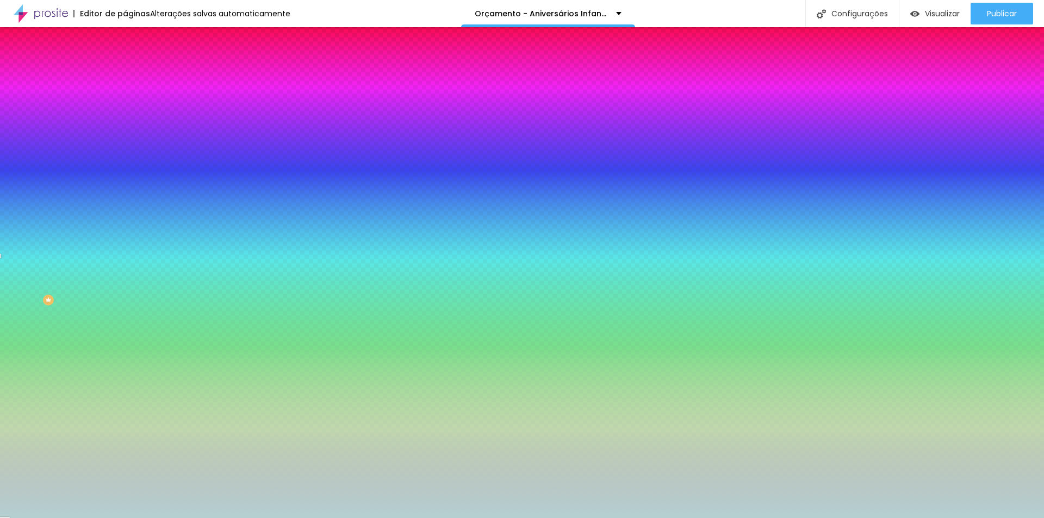
click at [125, 170] on button "button" at bounding box center [132, 175] width 15 height 11
type input "34"
type input "42"
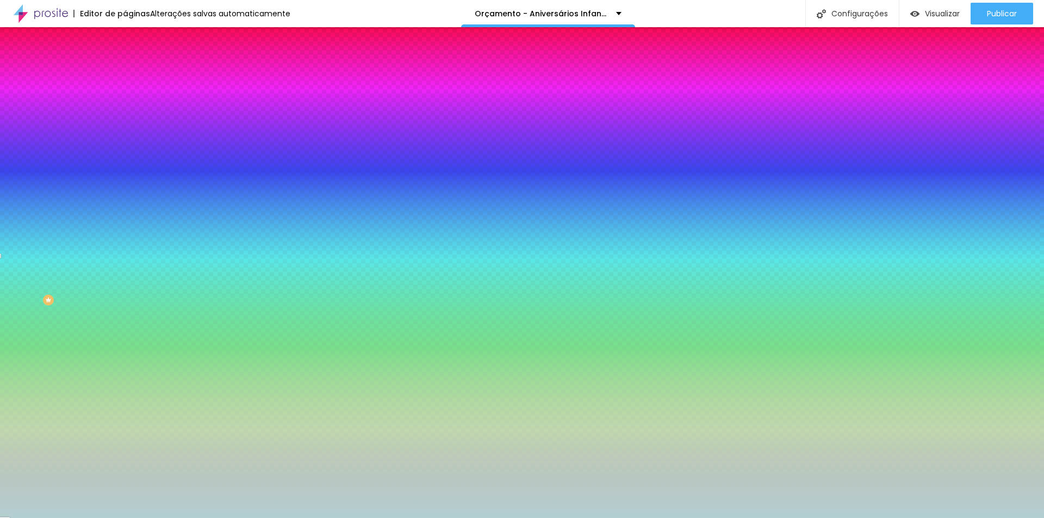
type input "50"
drag, startPoint x: 139, startPoint y: 201, endPoint x: 245, endPoint y: 197, distance: 106.1
type input "50"
click at [774, 518] on div at bounding box center [522, 518] width 1044 height 0
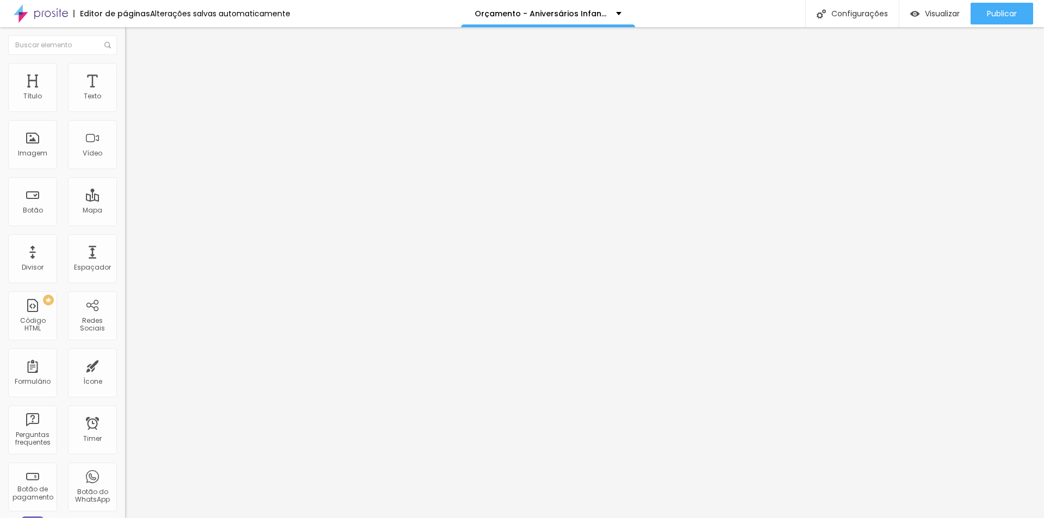
click at [135, 75] on span "Estilo" at bounding box center [143, 70] width 17 height 9
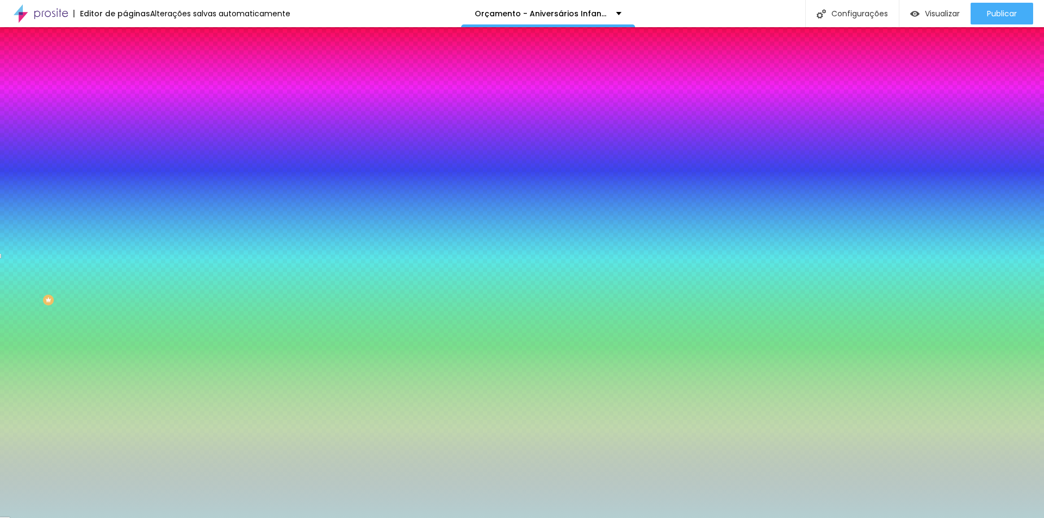
click at [125, 170] on button "button" at bounding box center [132, 175] width 15 height 11
type input "42"
type input "50"
drag, startPoint x: 138, startPoint y: 204, endPoint x: 250, endPoint y: 198, distance: 112.2
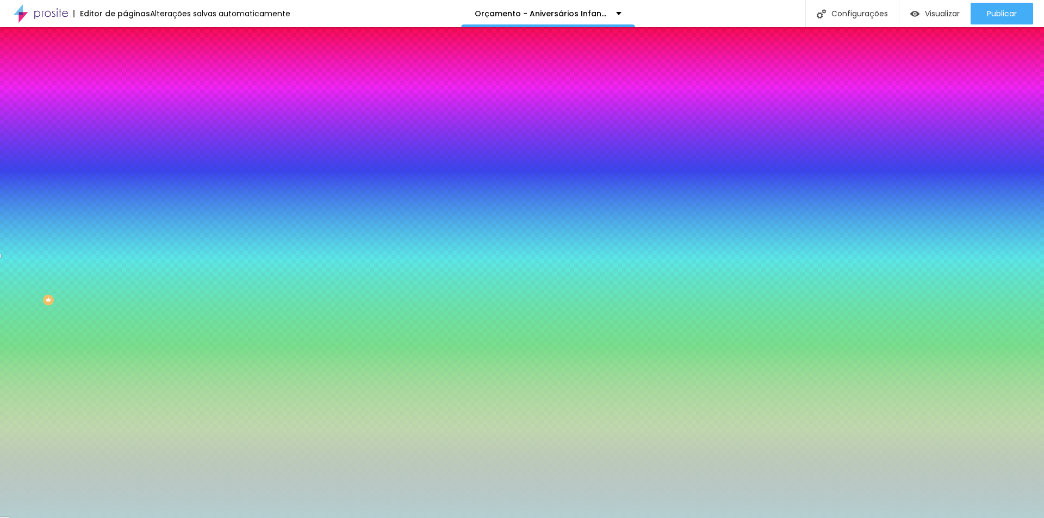
type input "50"
click at [224, 518] on div at bounding box center [522, 518] width 1044 height 0
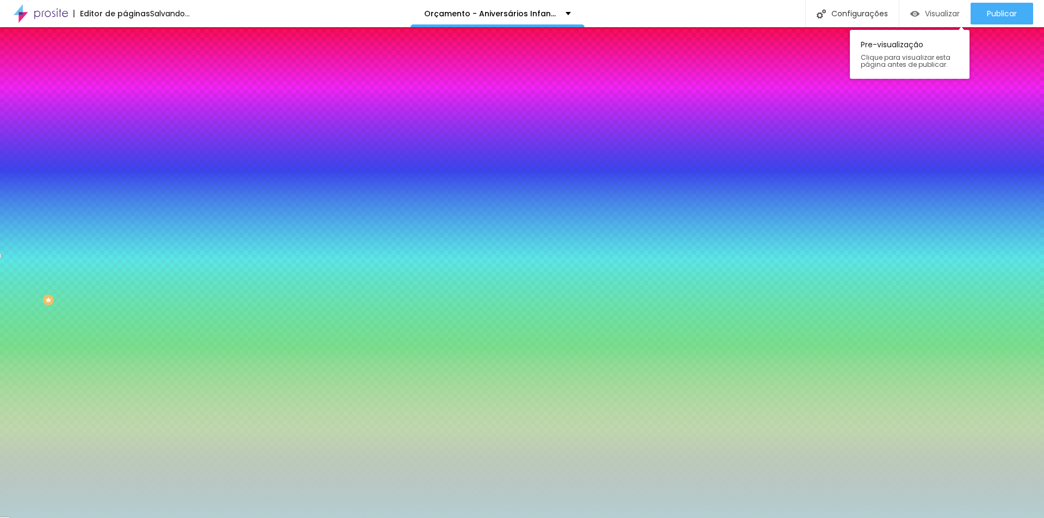
click at [931, 12] on span "Visualizar" at bounding box center [942, 13] width 35 height 9
